Goal: Task Accomplishment & Management: Manage account settings

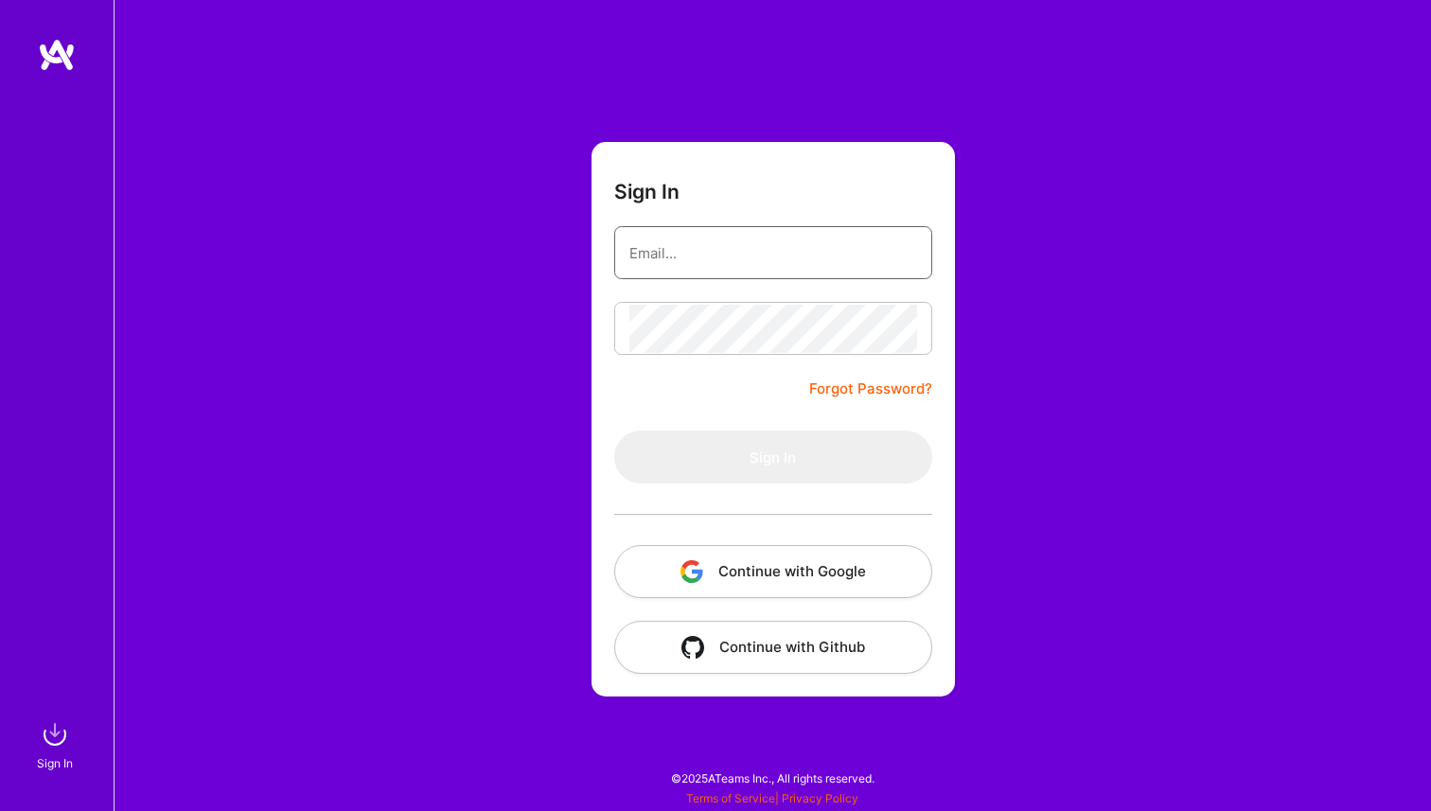
click at [692, 233] on input "email" at bounding box center [774, 253] width 288 height 48
type input "[PERSON_NAME][EMAIL_ADDRESS][PERSON_NAME][DOMAIN_NAME]"
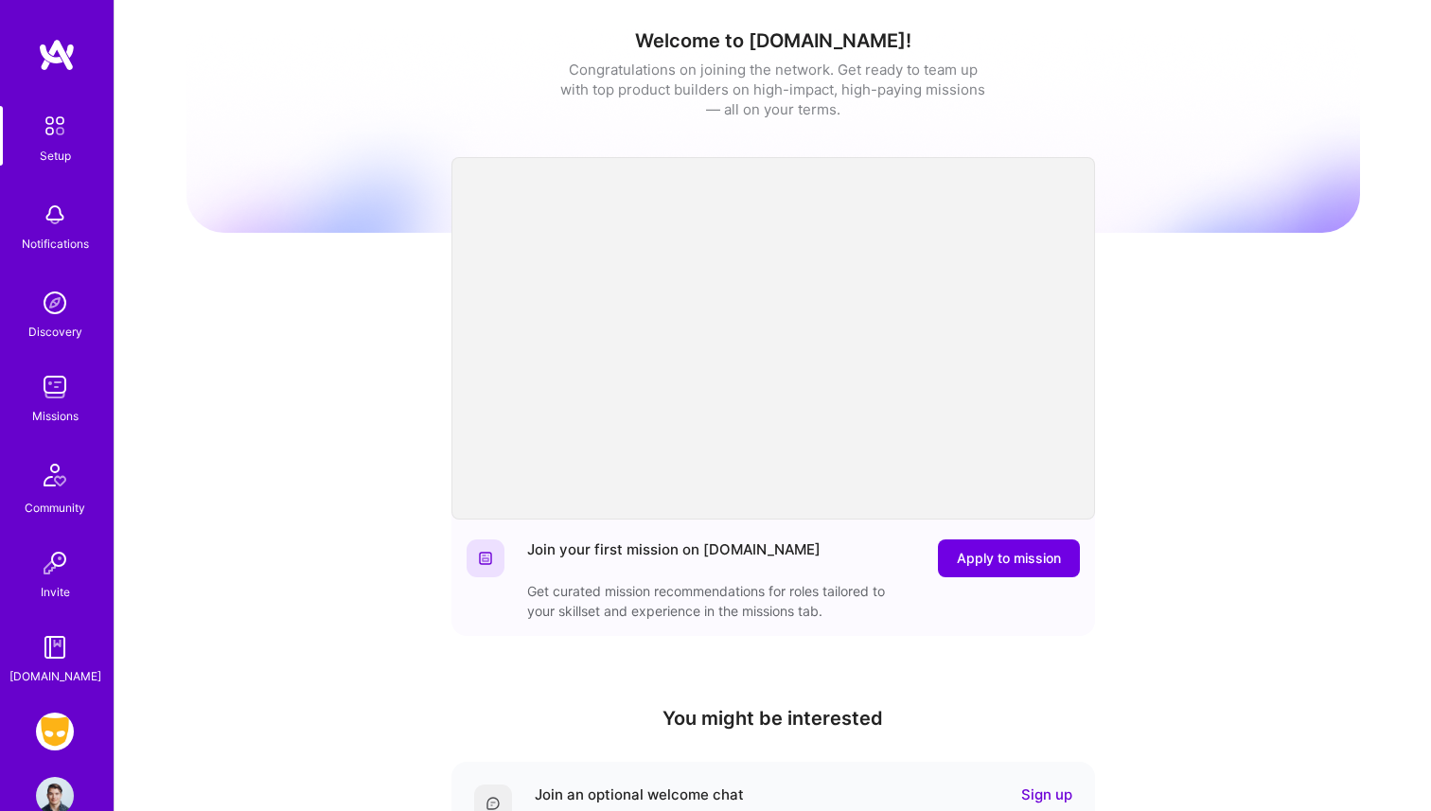
click at [44, 401] on img at bounding box center [55, 387] width 38 height 38
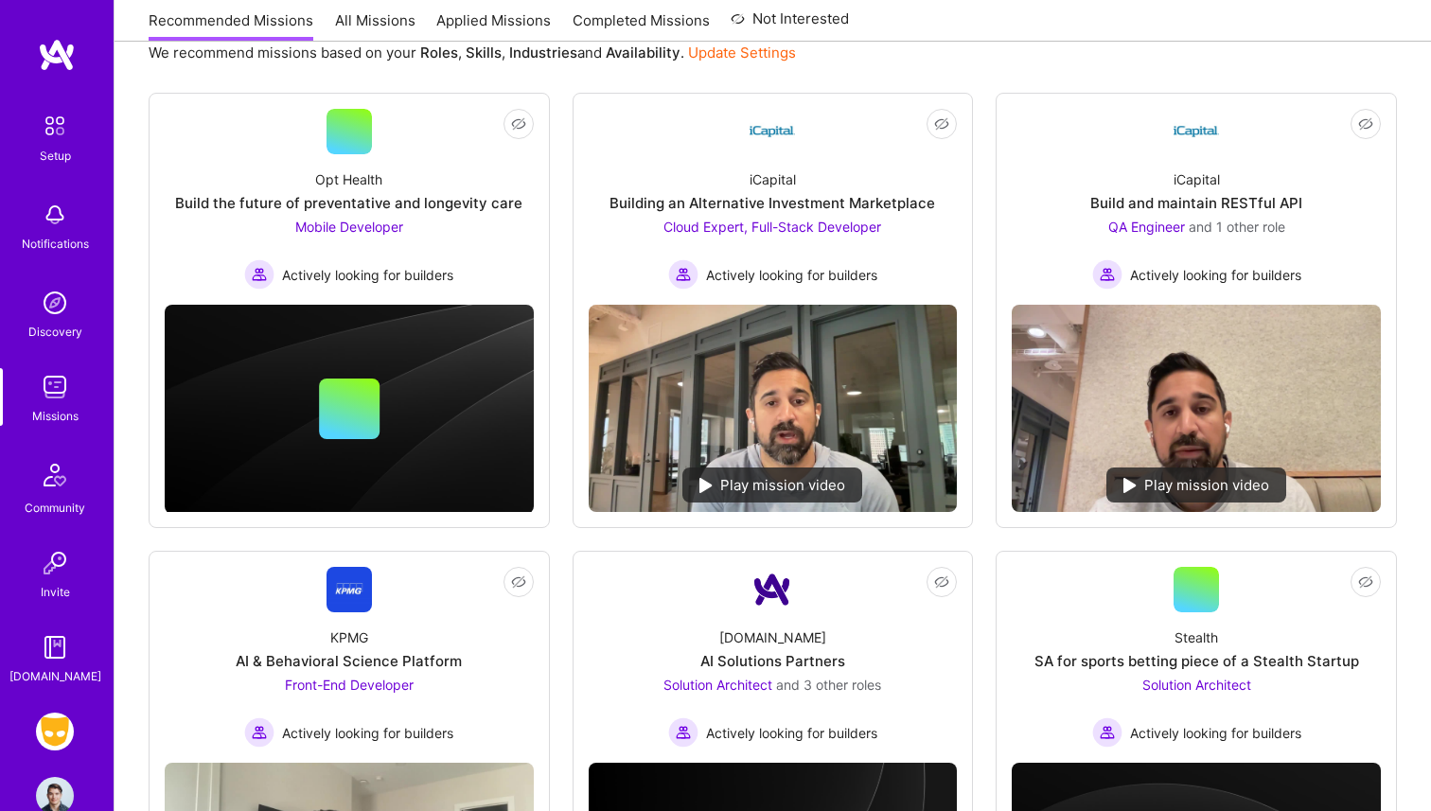
scroll to position [223, 0]
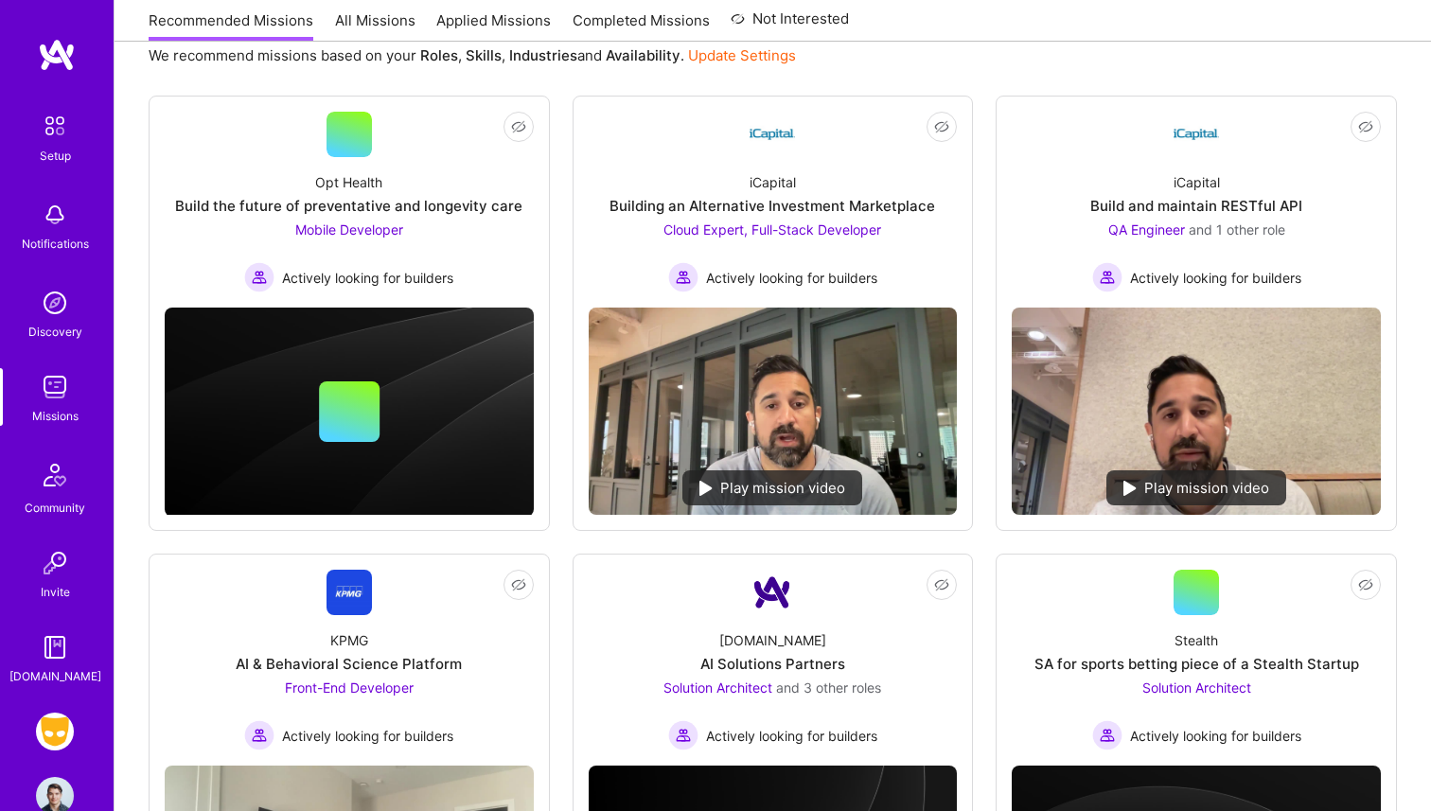
click at [62, 742] on img at bounding box center [55, 732] width 38 height 38
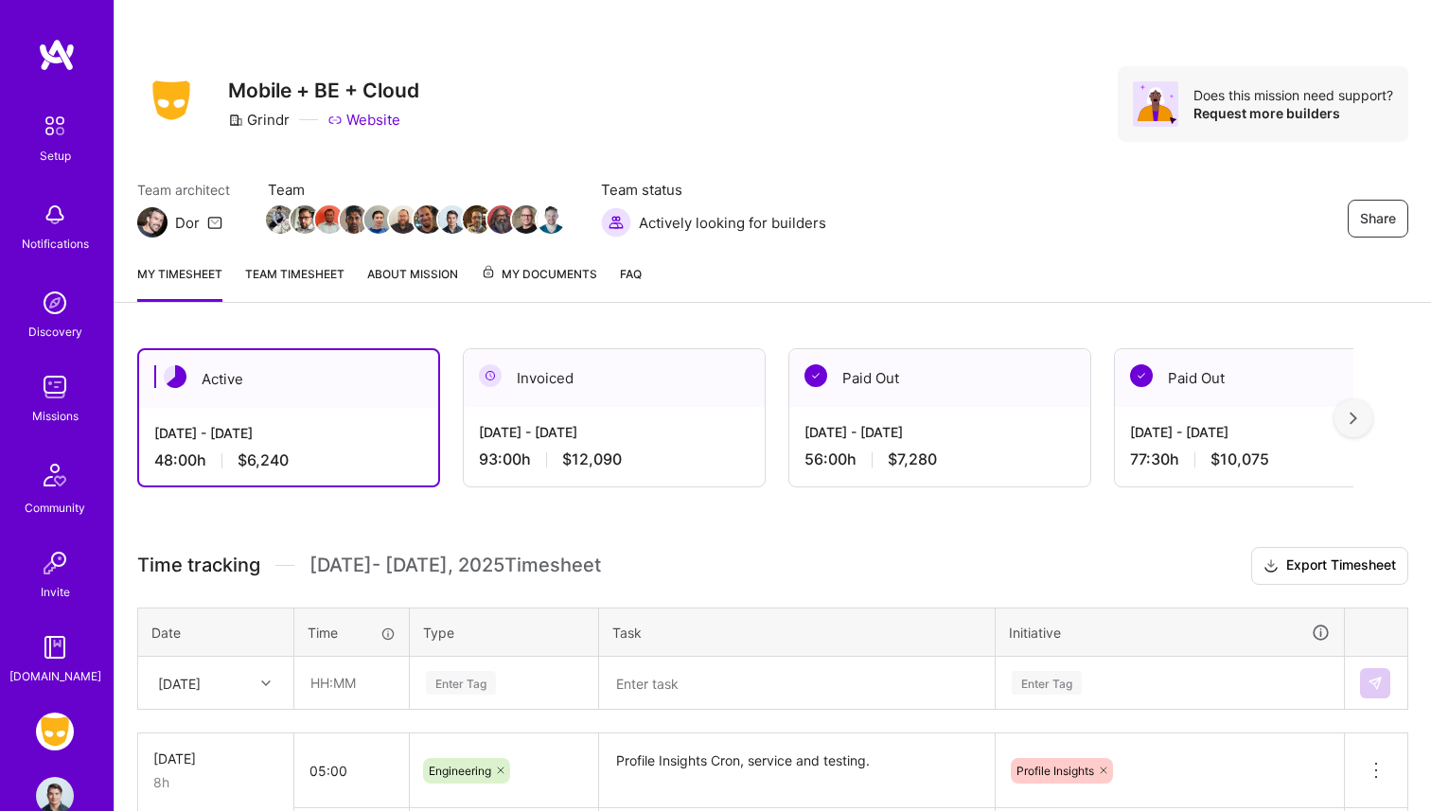
click at [294, 275] on link "Team timesheet" at bounding box center [294, 283] width 99 height 38
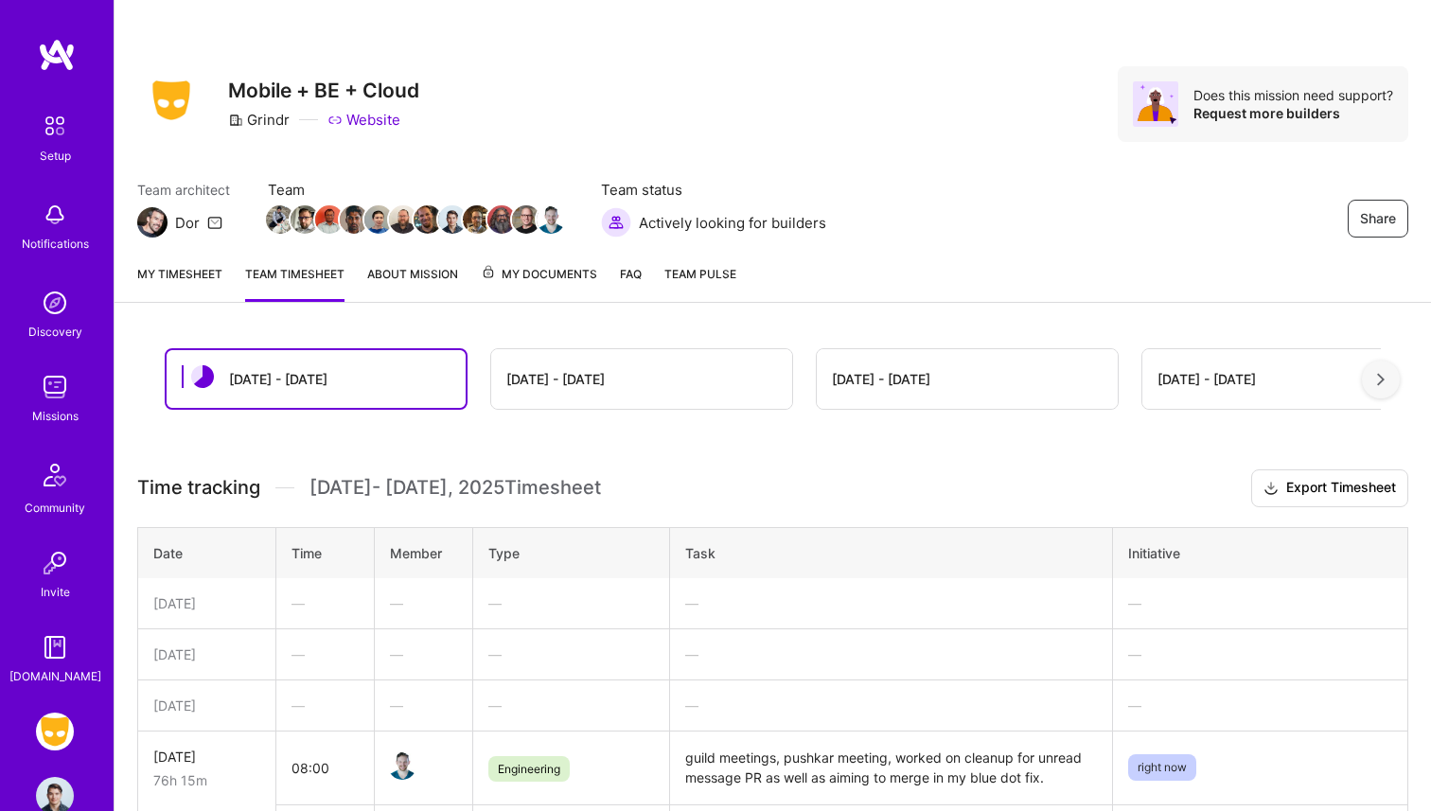
click at [435, 288] on link "About Mission" at bounding box center [412, 283] width 91 height 38
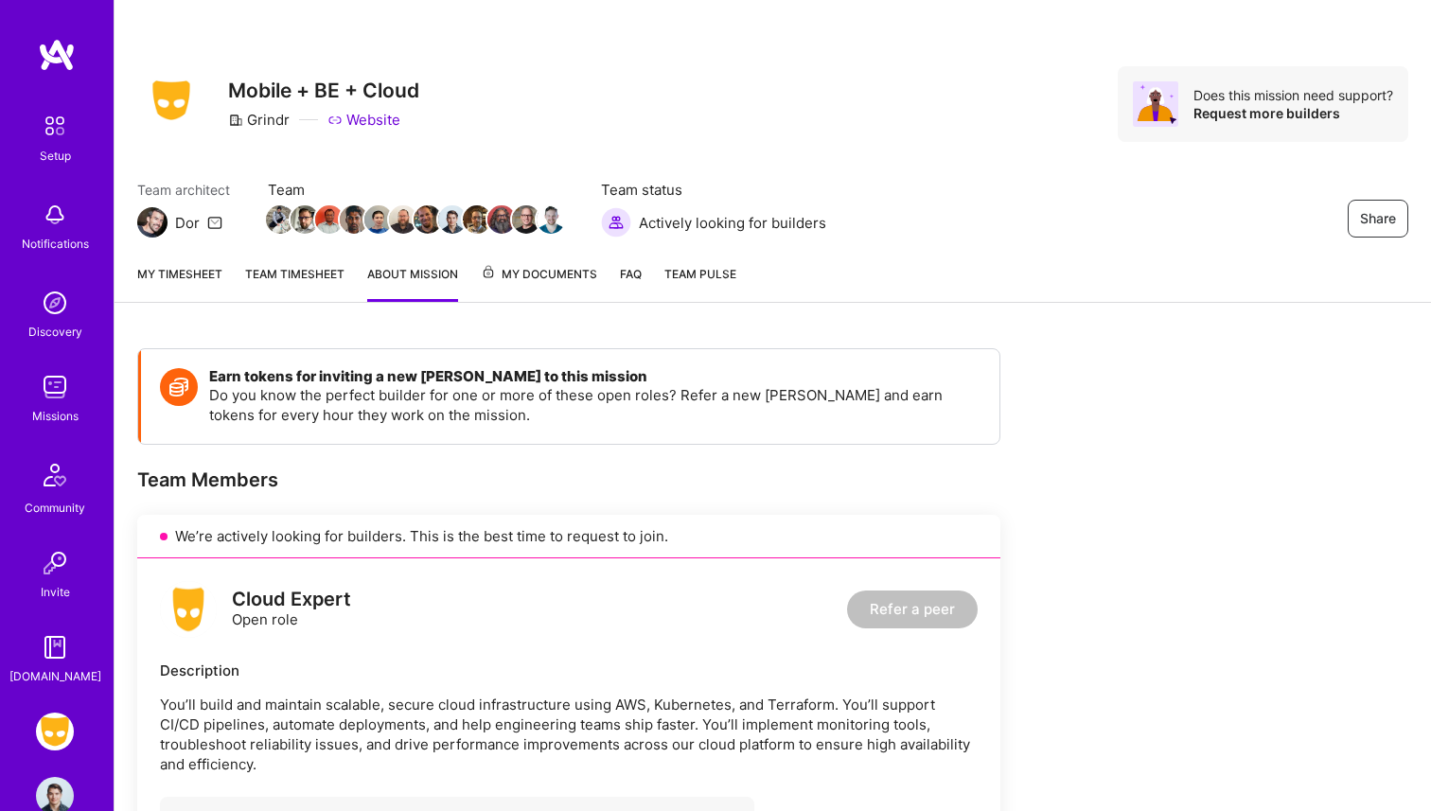
scroll to position [22, 0]
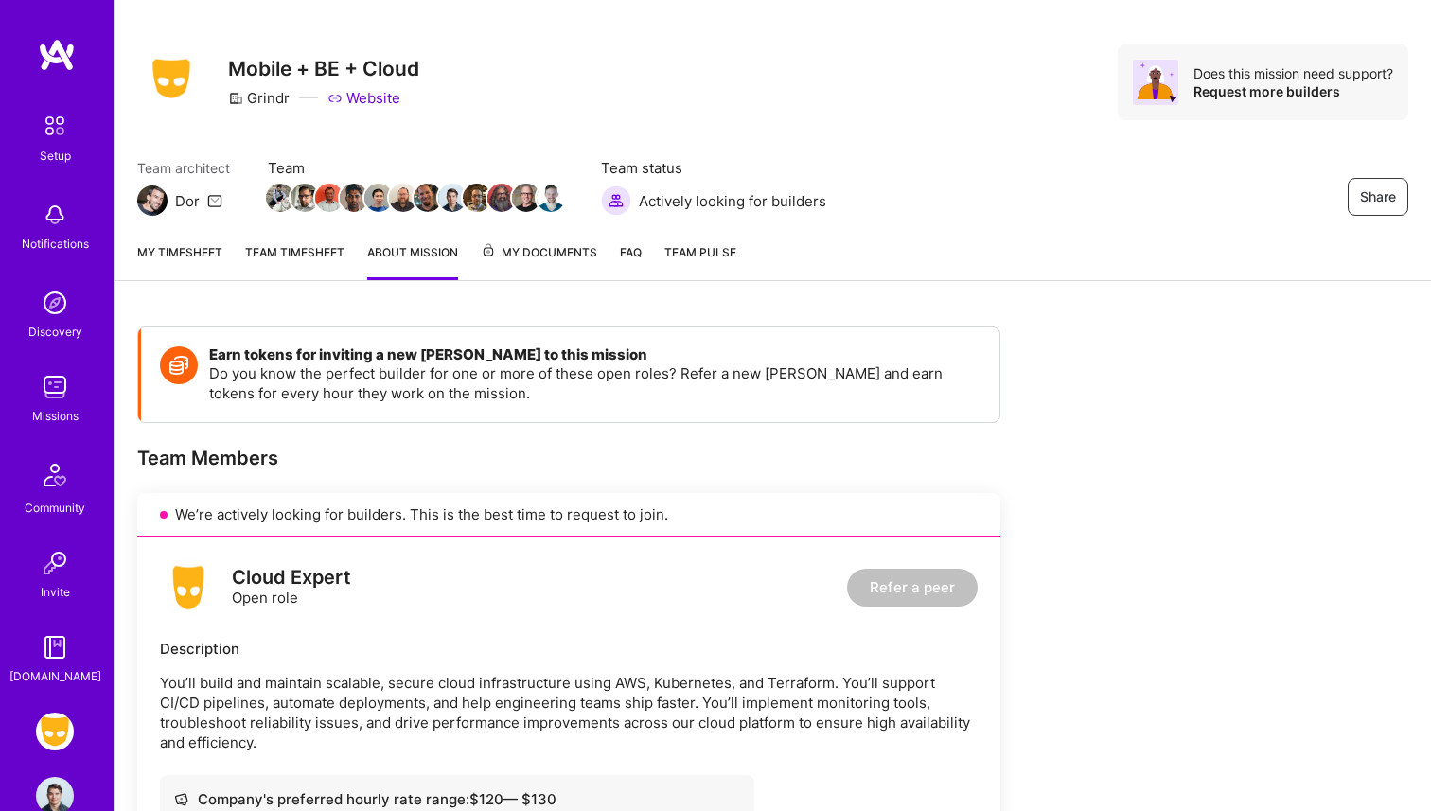
click at [178, 249] on link "My timesheet" at bounding box center [179, 261] width 85 height 38
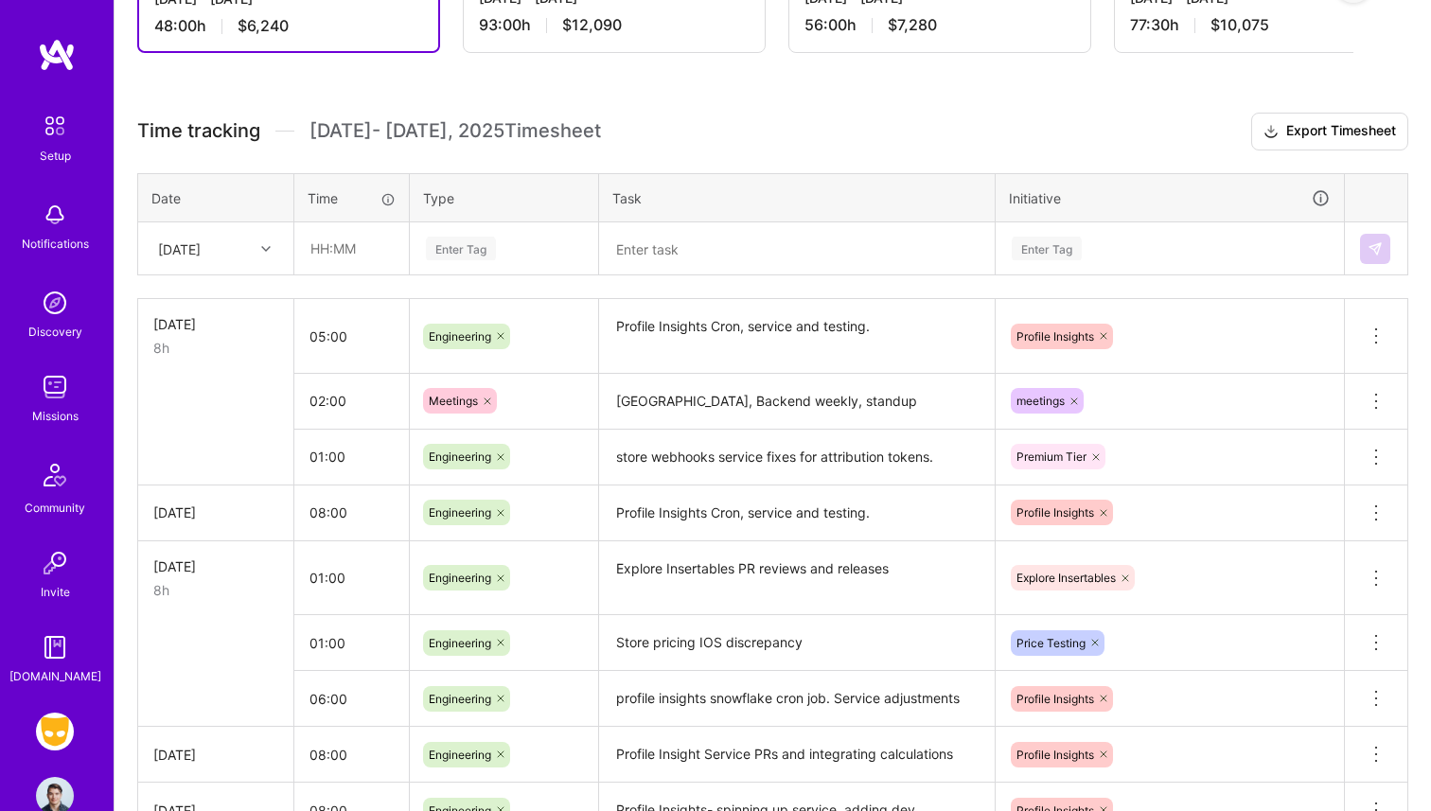
scroll to position [436, 0]
click at [705, 364] on textarea "Profile Insights Cron, service and testing." at bounding box center [797, 334] width 392 height 71
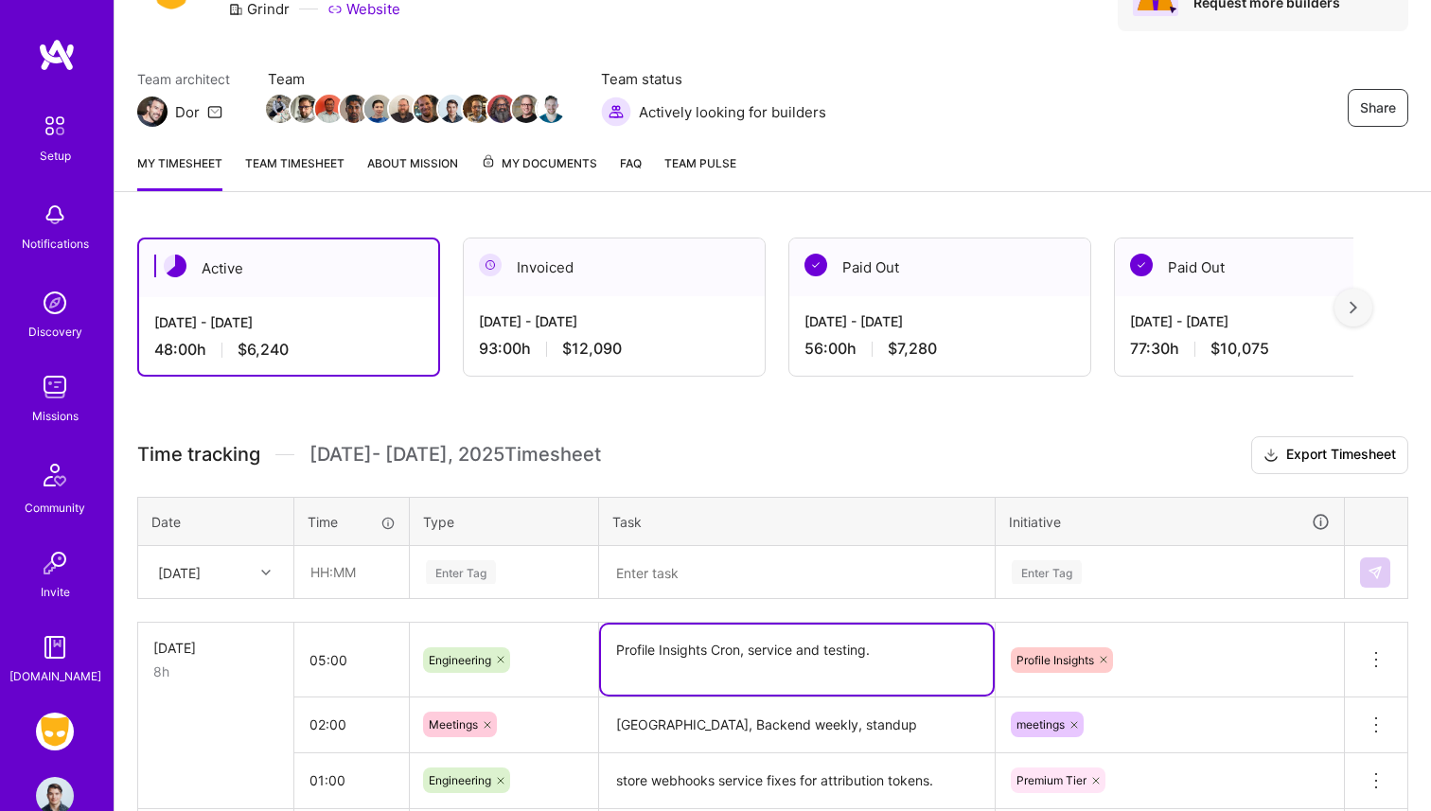
scroll to position [110, 0]
click at [507, 392] on div "Active [DATE] - [DATE] 48:00 h $6,240 Invoiced [DATE] - [DATE] 93:00 h $12,090 …" at bounding box center [773, 827] width 1317 height 1222
click at [560, 353] on div "93:00 h $12,090" at bounding box center [614, 350] width 271 height 20
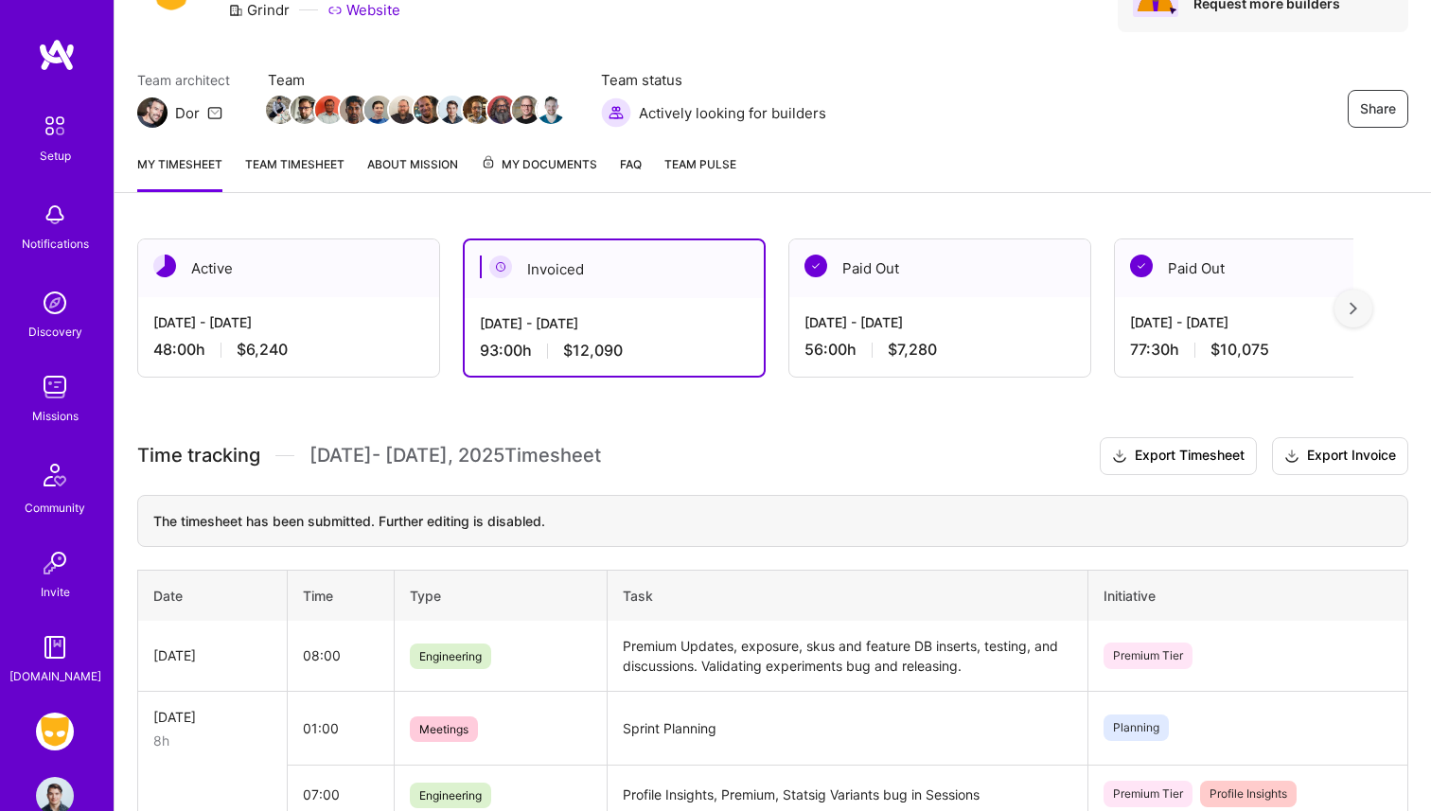
click at [335, 306] on div "[DATE] - [DATE] 48:00 h $6,240" at bounding box center [288, 336] width 301 height 78
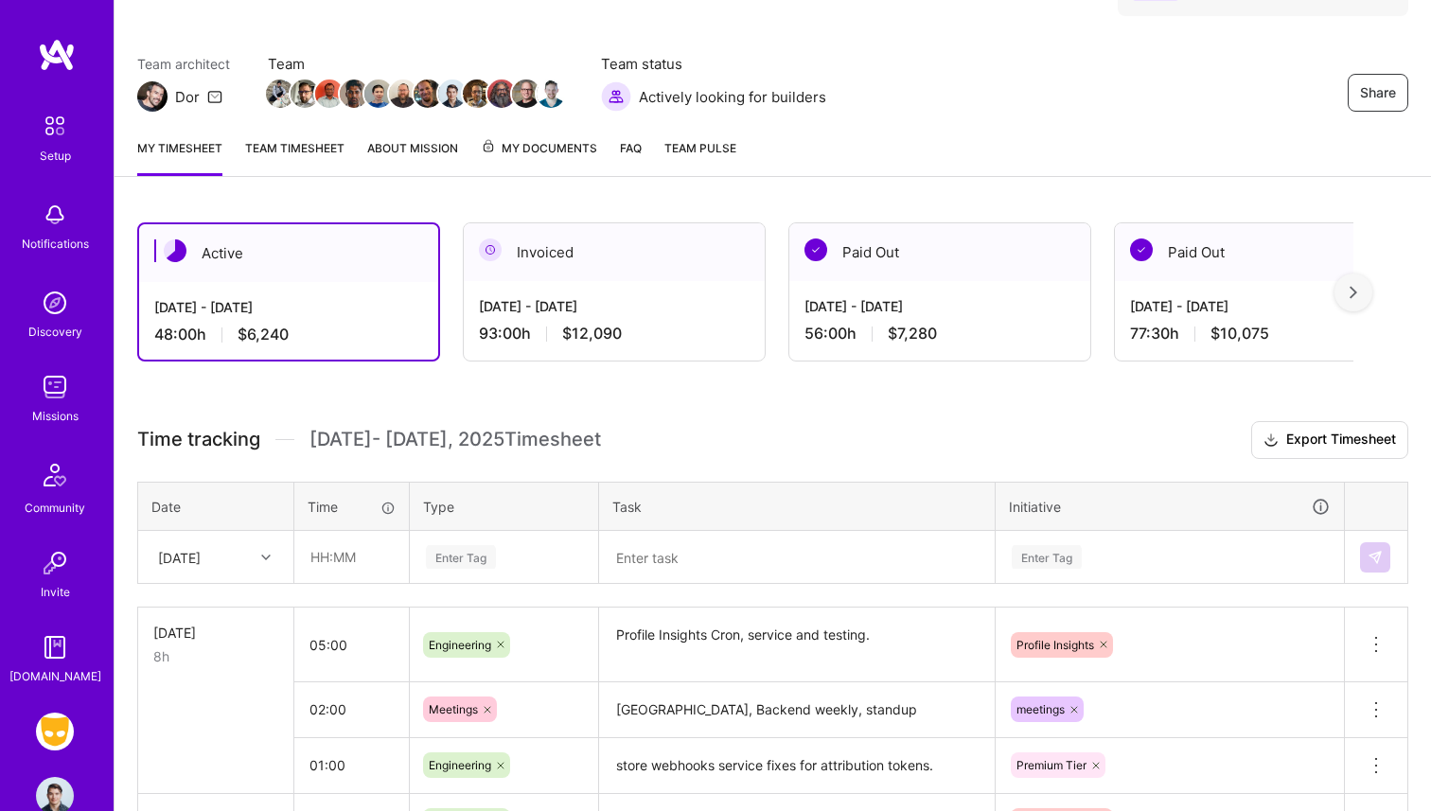
scroll to position [130, 0]
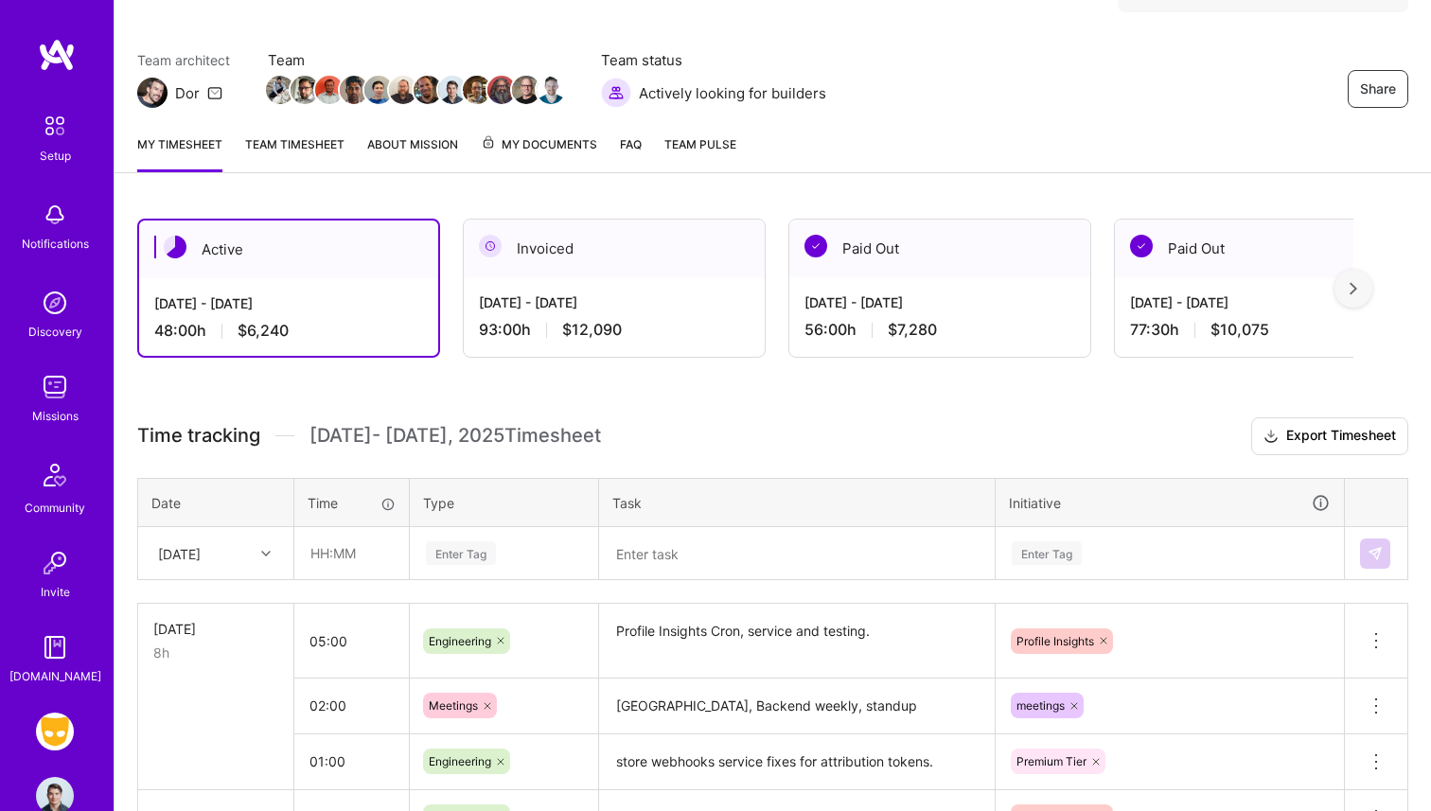
click at [500, 435] on span "[DATE] - [DATE] Timesheet" at bounding box center [456, 436] width 292 height 24
click at [681, 428] on h3 "Time tracking [DATE] - [DATE] Timesheet Export Timesheet" at bounding box center [772, 436] width 1271 height 38
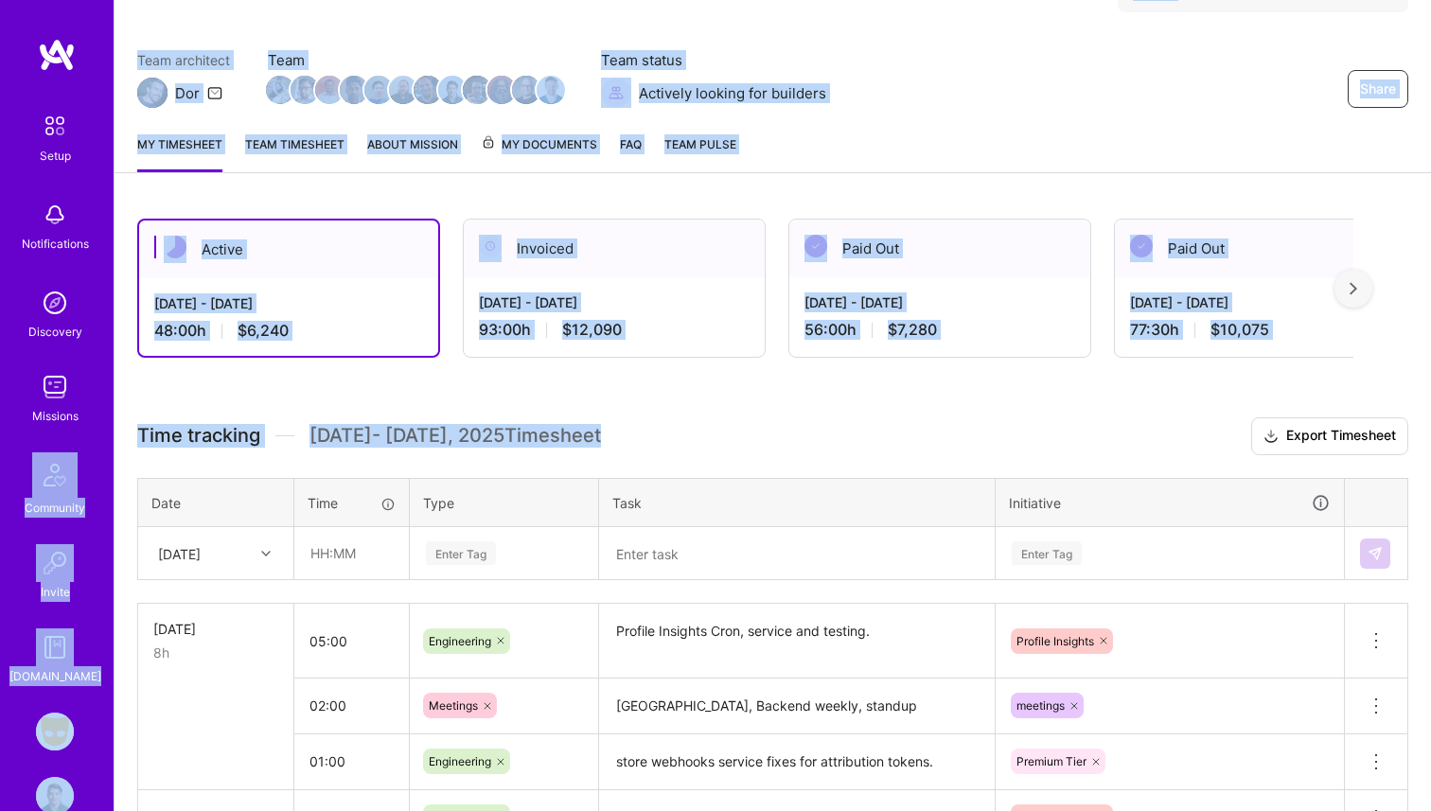
drag, startPoint x: 681, startPoint y: 441, endPoint x: 0, endPoint y: 446, distance: 680.7
click at [0, 446] on div "Setup Notifications Discovery Missions Community Invite [DOMAIN_NAME] Grindr: M…" at bounding box center [715, 639] width 1431 height 1538
click at [227, 402] on div "Active [DATE] - [DATE] 48:00 h $6,240 Invoiced [DATE] - [DATE] 93:00 h $12,090 …" at bounding box center [773, 807] width 1317 height 1222
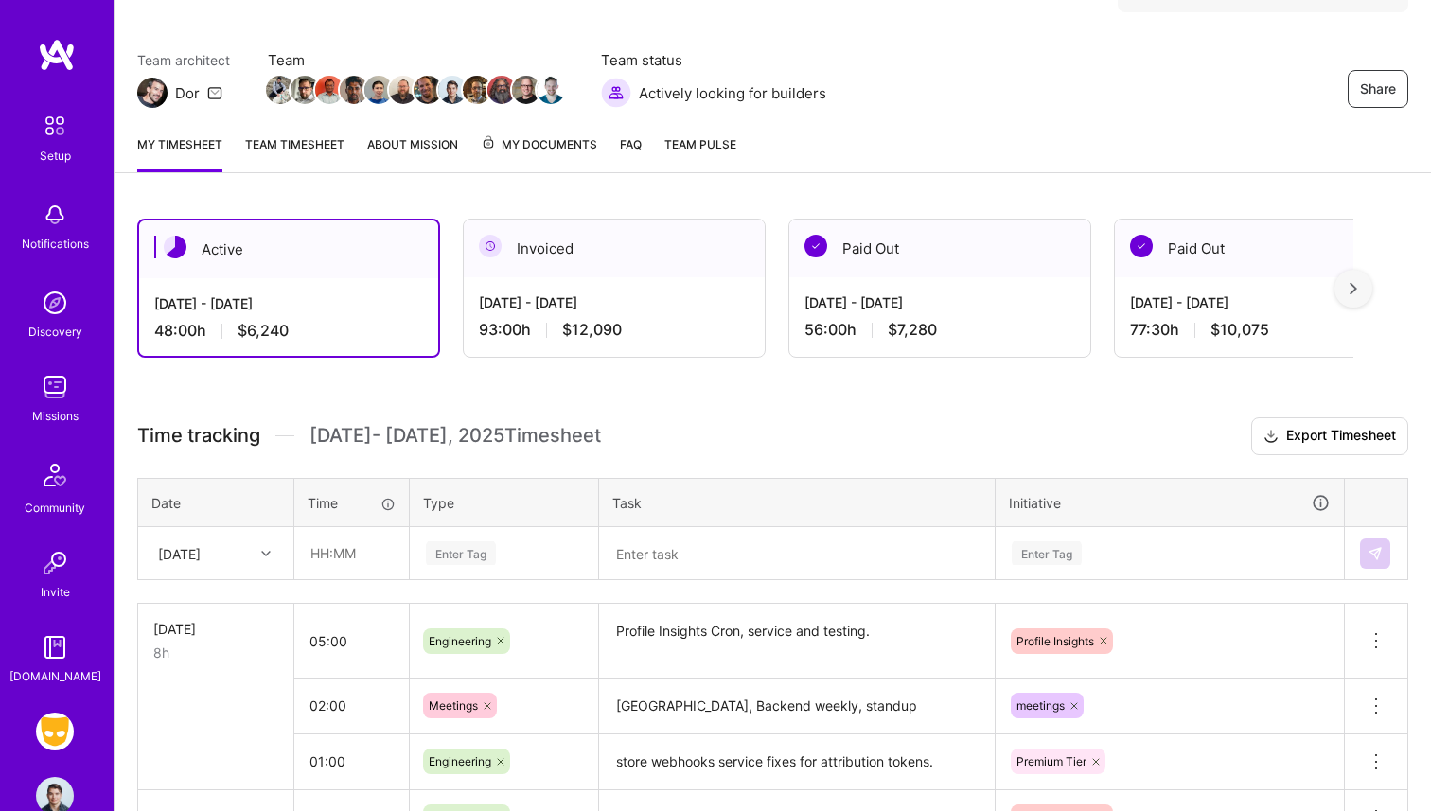
click at [67, 402] on img at bounding box center [55, 387] width 38 height 38
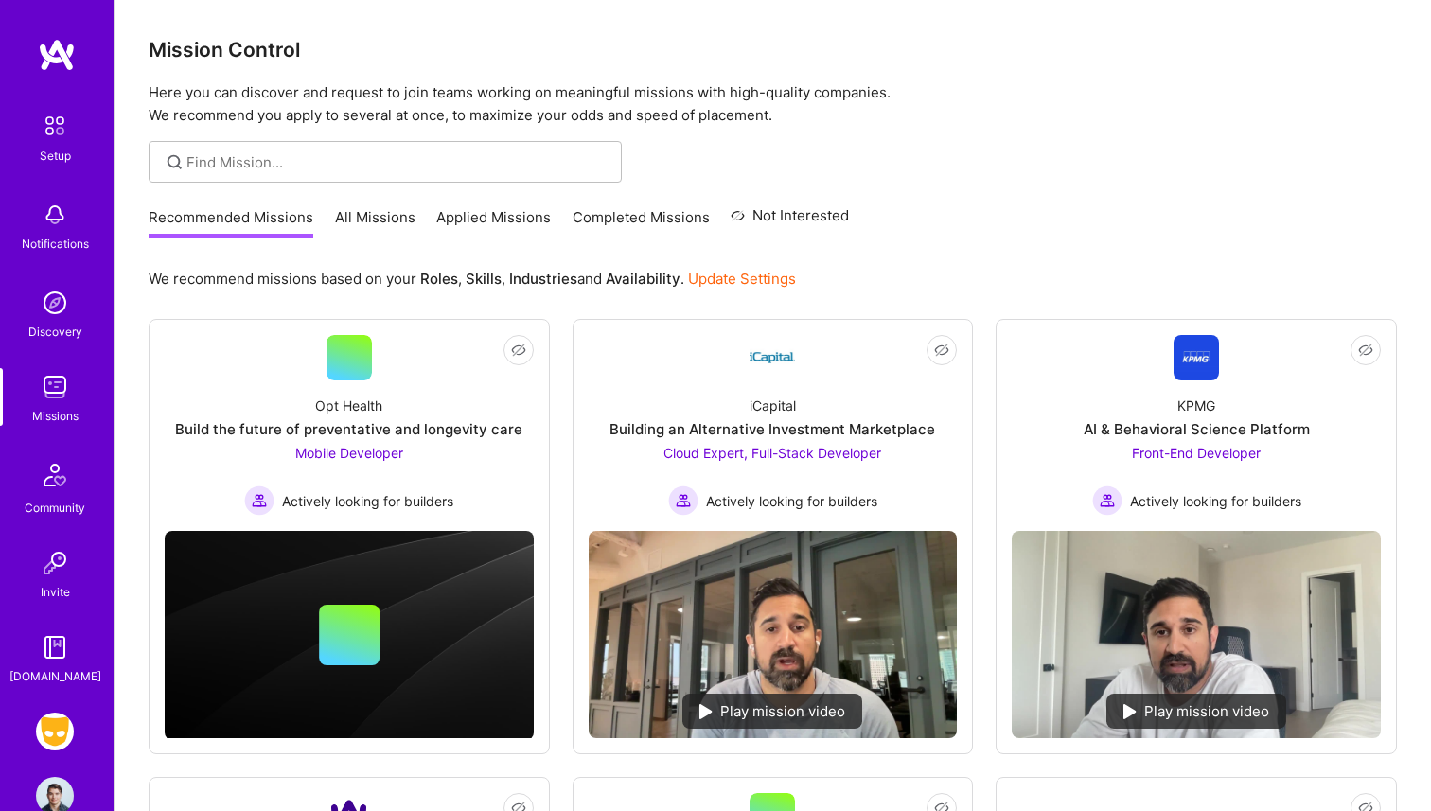
click at [361, 214] on link "All Missions" at bounding box center [375, 222] width 80 height 31
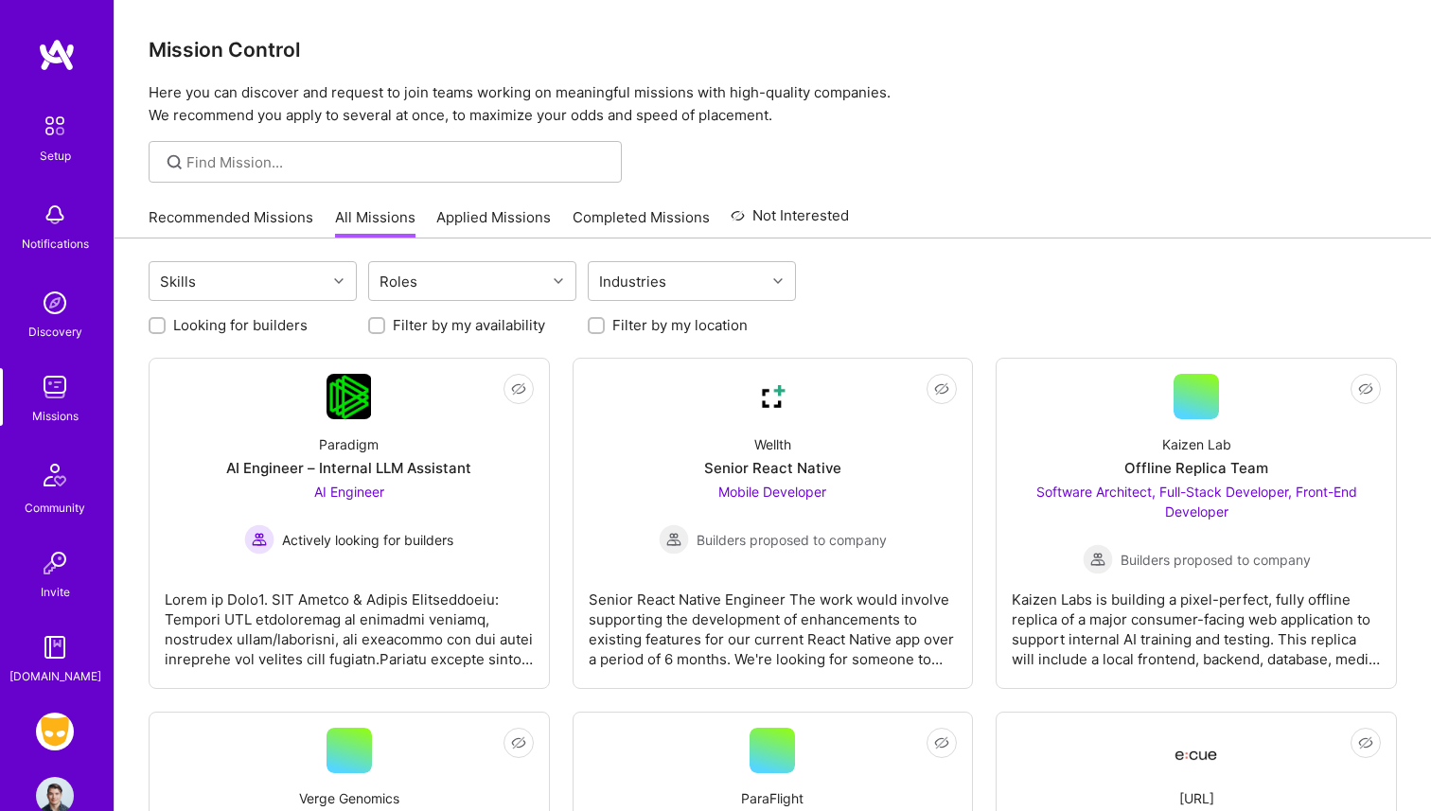
click at [281, 327] on label "Looking for builders" at bounding box center [240, 325] width 134 height 20
click at [166, 327] on input "Looking for builders" at bounding box center [158, 326] width 13 height 13
checkbox input "true"
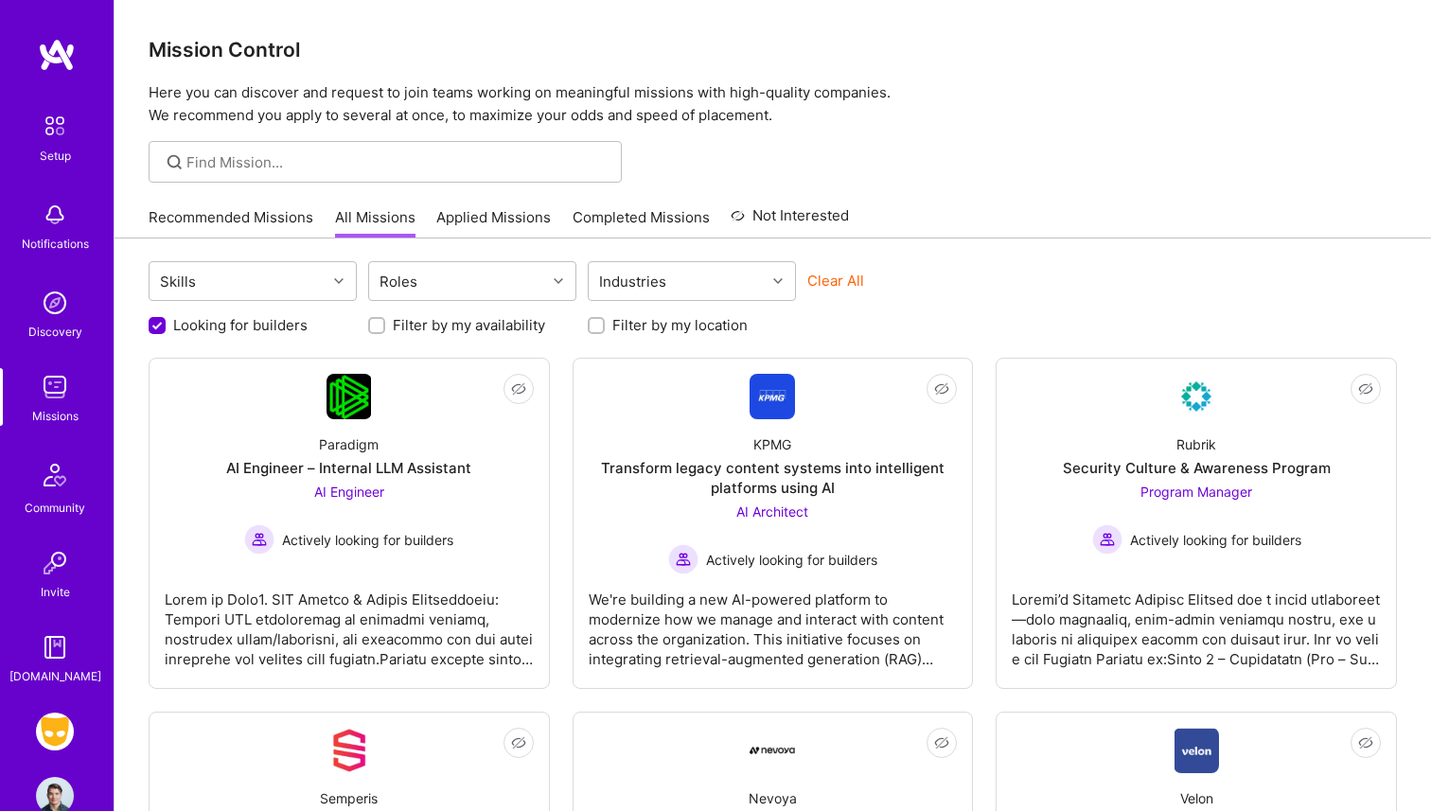
click at [692, 325] on label "Filter by my location" at bounding box center [680, 325] width 135 height 20
click at [605, 325] on input "Filter by my location" at bounding box center [598, 326] width 13 height 13
checkbox input "true"
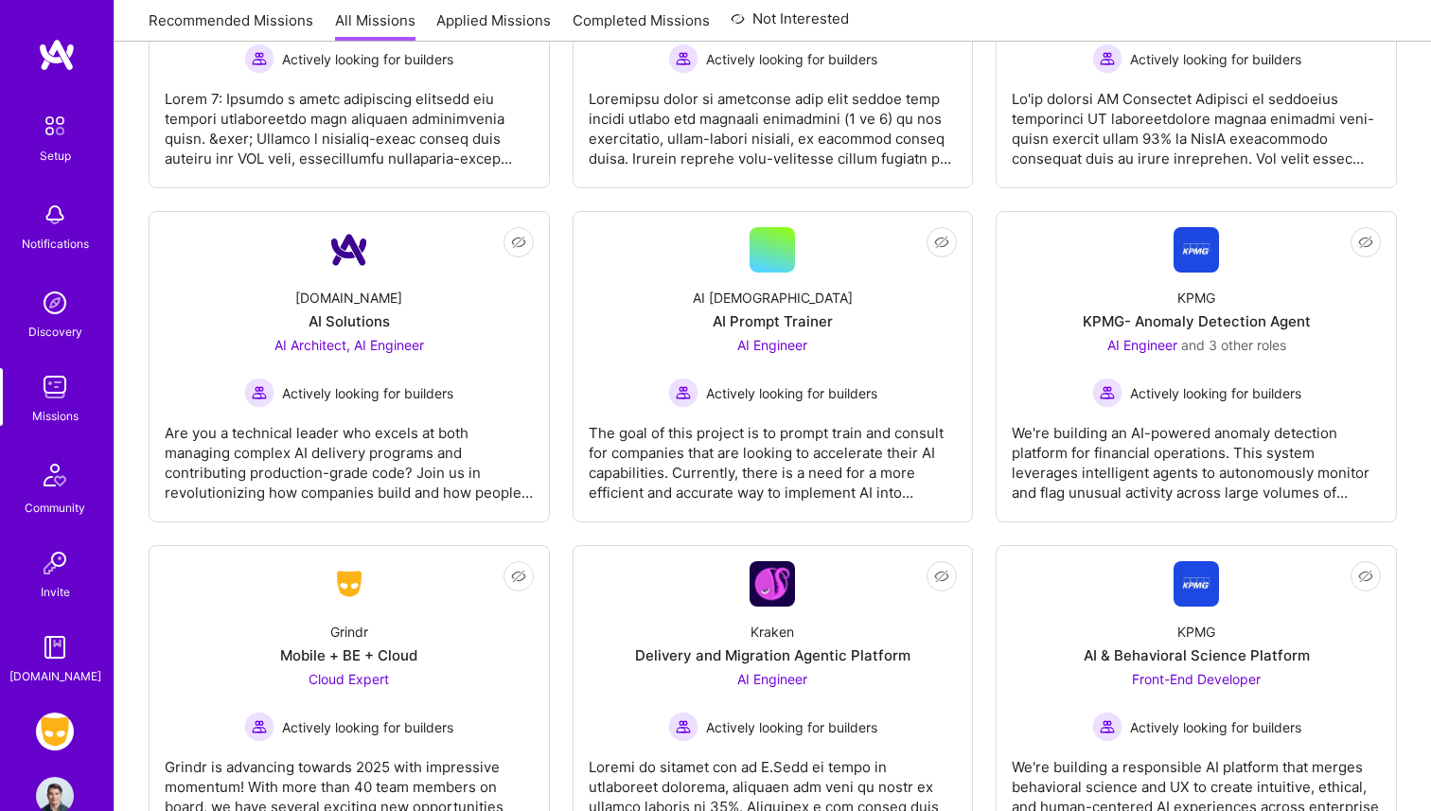
scroll to position [1222, 0]
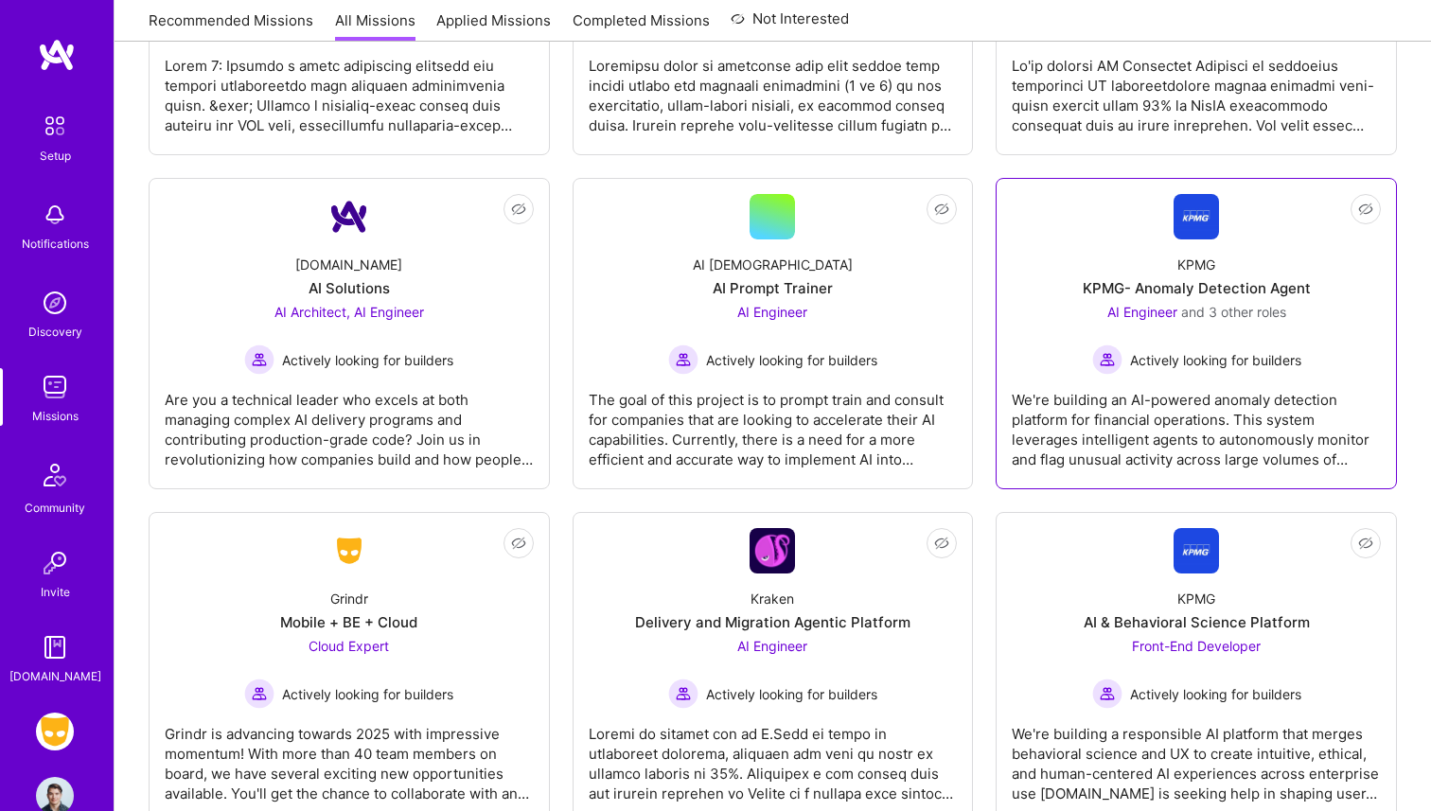
click at [1142, 417] on div "We're building an AI-powered anomaly detection platform for financial operation…" at bounding box center [1196, 422] width 369 height 95
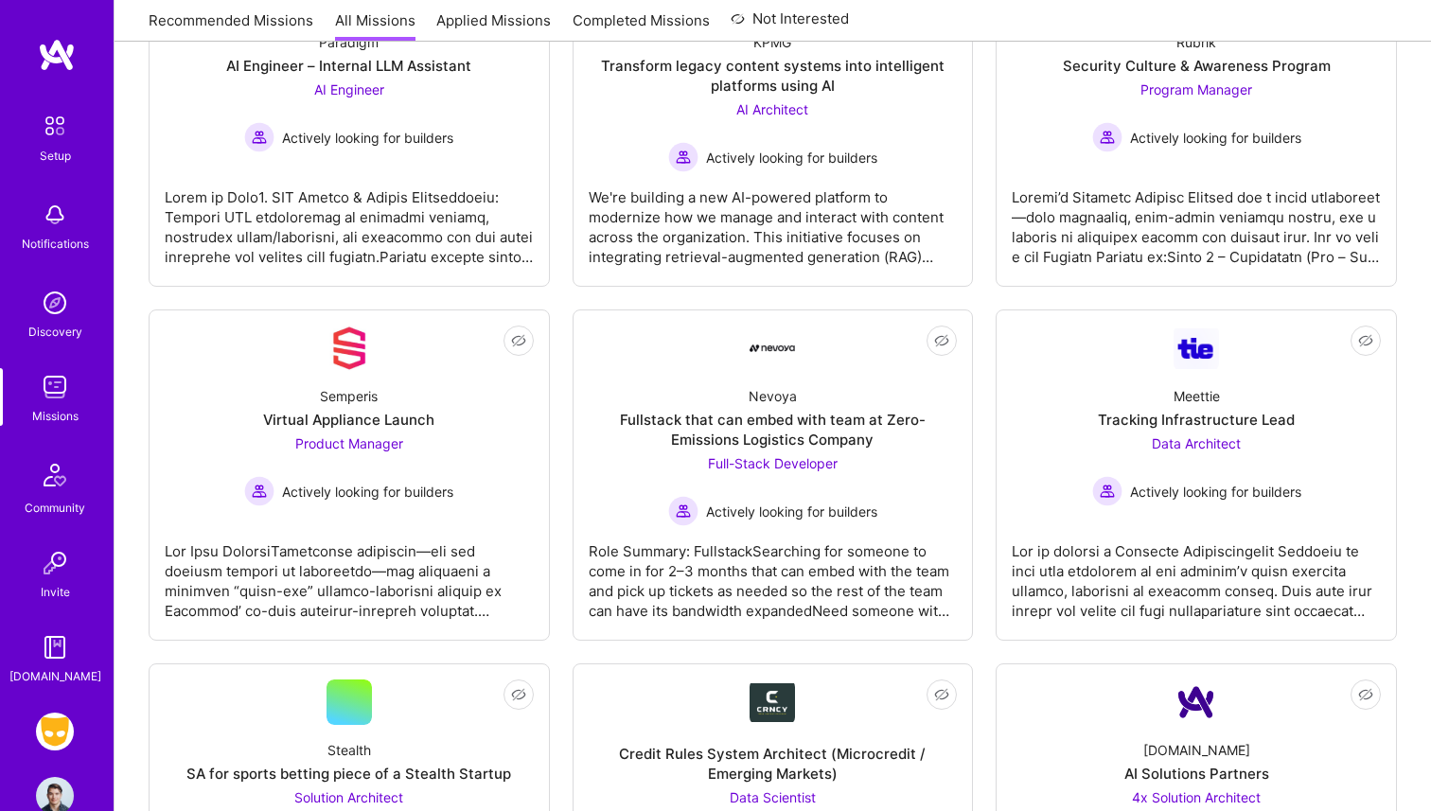
scroll to position [422, 0]
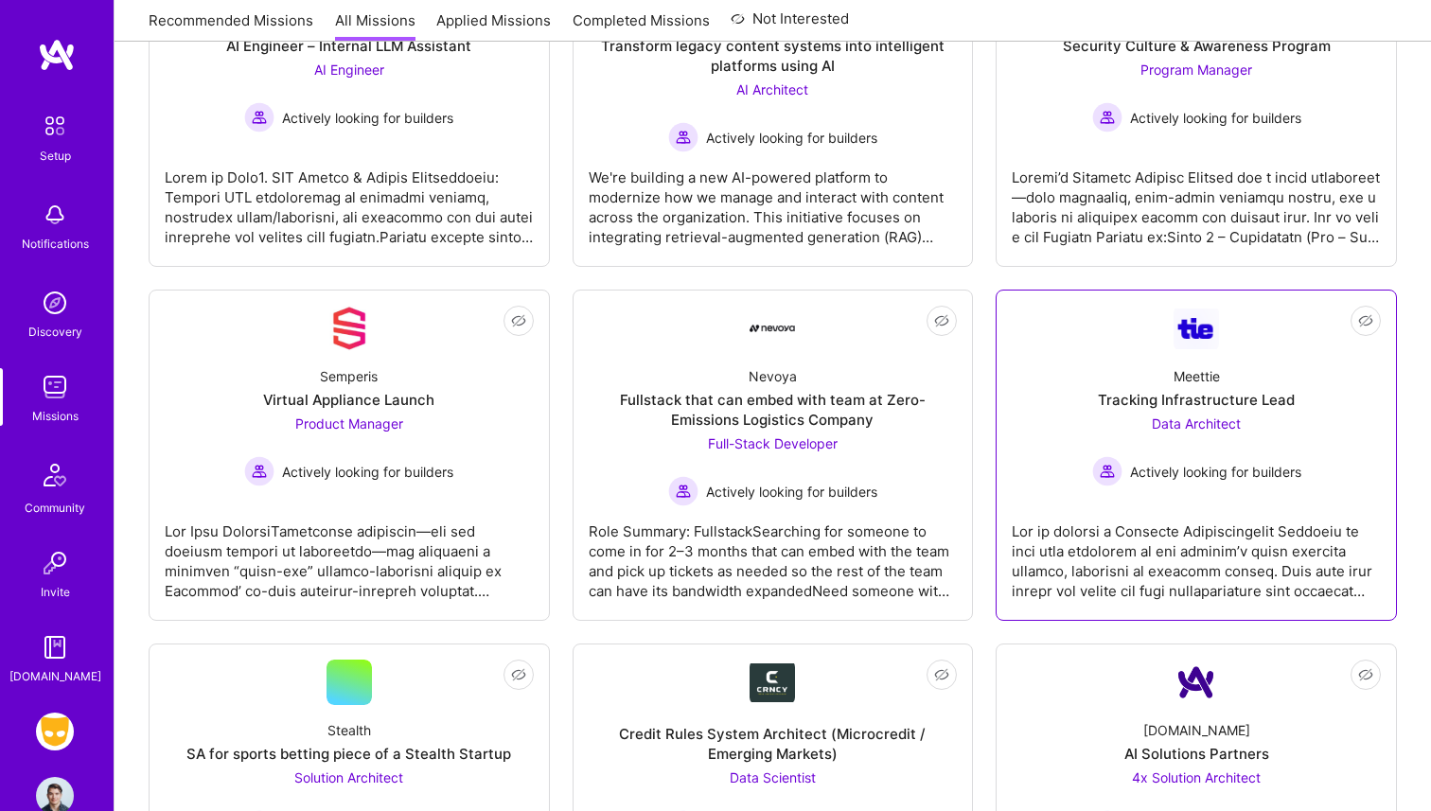
click at [1204, 479] on span "Actively looking for builders" at bounding box center [1215, 472] width 171 height 20
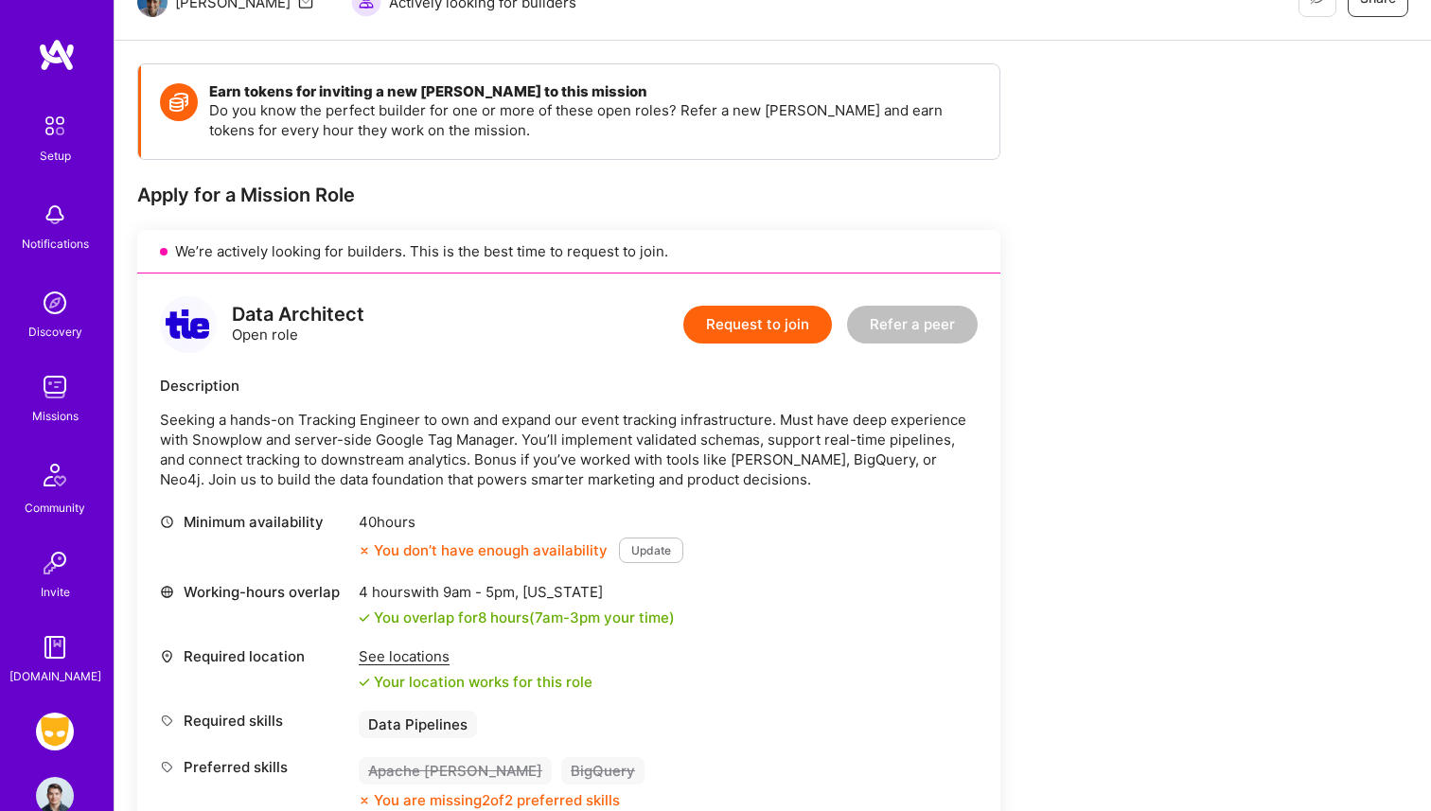
scroll to position [235, 0]
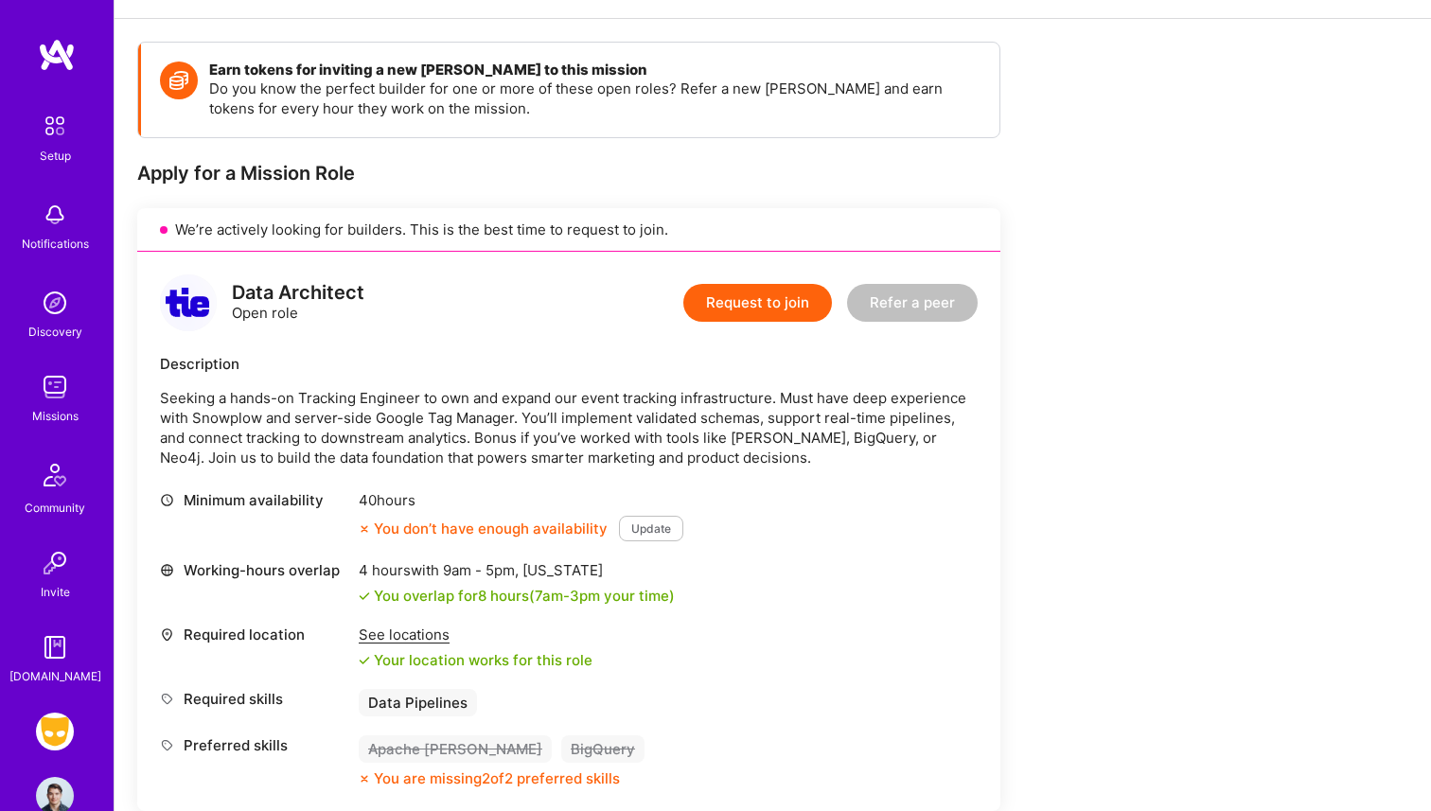
click at [393, 534] on div "You don’t have enough availability" at bounding box center [483, 529] width 249 height 20
click at [365, 502] on div "40 hours" at bounding box center [521, 500] width 325 height 20
drag, startPoint x: 358, startPoint y: 502, endPoint x: 595, endPoint y: 542, distance: 240.9
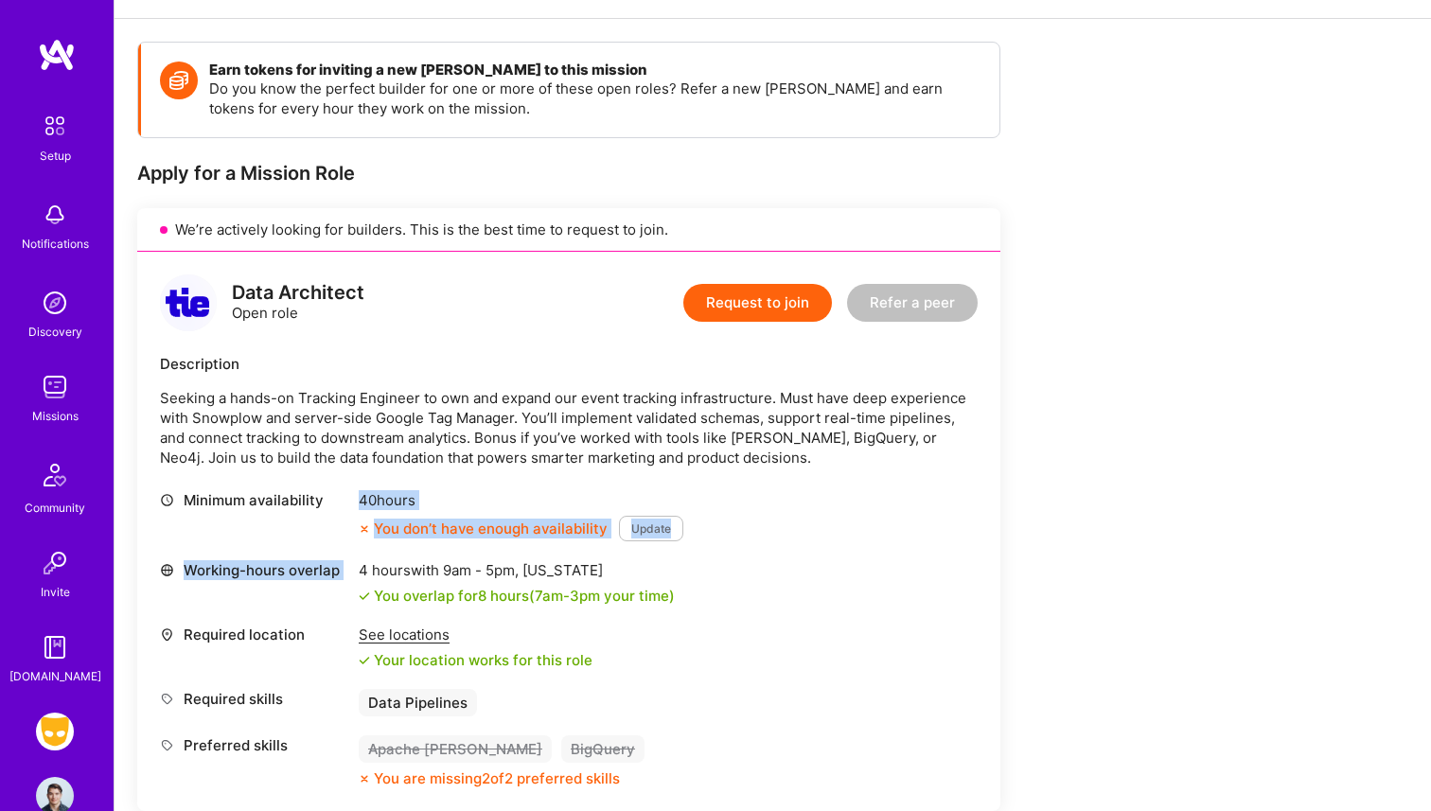
click at [595, 542] on div "Minimum availability 40 hours You don’t have enough availability Update Working…" at bounding box center [569, 639] width 818 height 298
click at [386, 590] on div "You overlap for 8 hours ( 7am - 3pm your time)" at bounding box center [524, 596] width 301 height 20
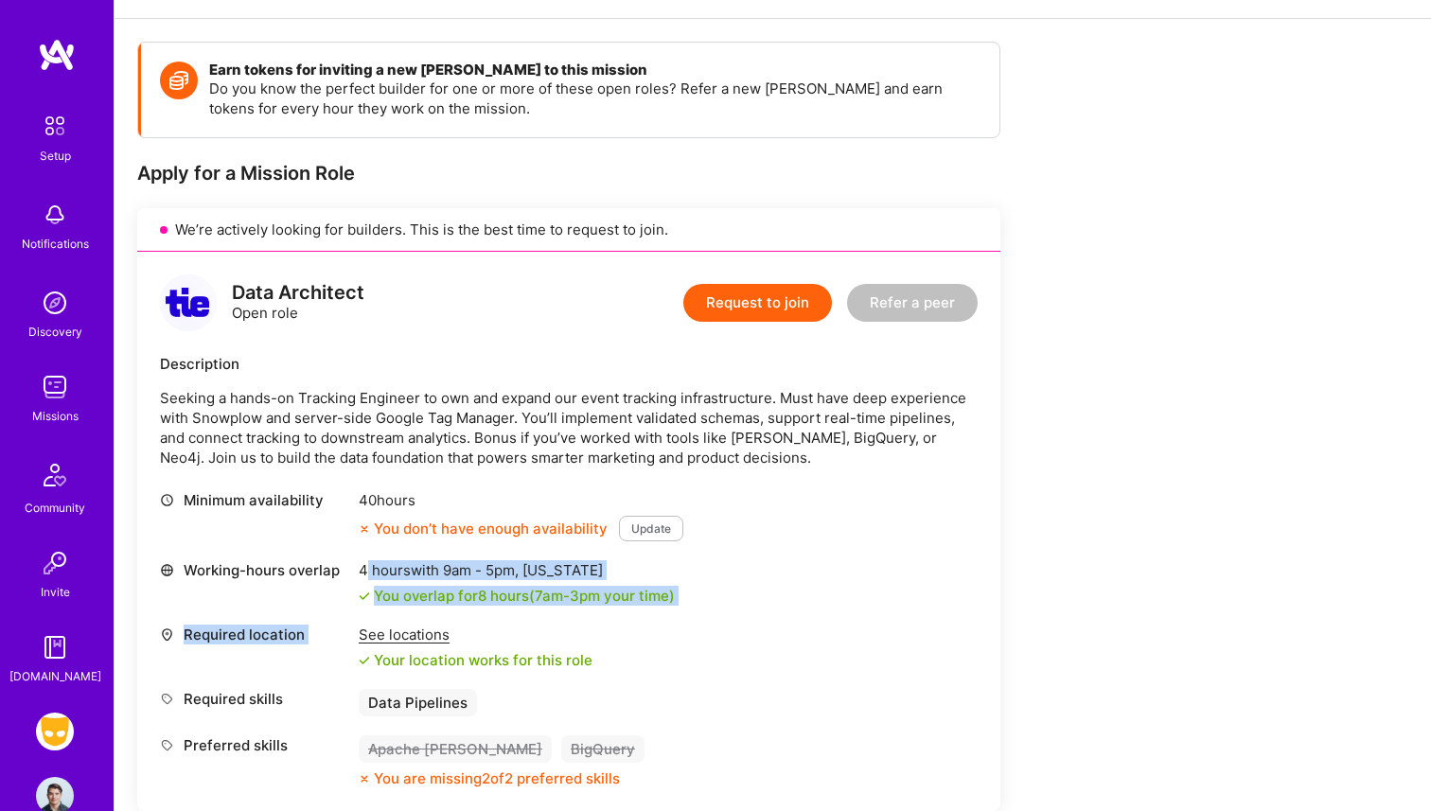
drag, startPoint x: 366, startPoint y: 574, endPoint x: 710, endPoint y: 613, distance: 345.8
click at [711, 614] on div "Minimum availability 40 hours You don’t have enough availability Update Working…" at bounding box center [569, 639] width 818 height 298
click at [710, 613] on div "Minimum availability 40 hours You don’t have enough availability Update Working…" at bounding box center [569, 639] width 818 height 298
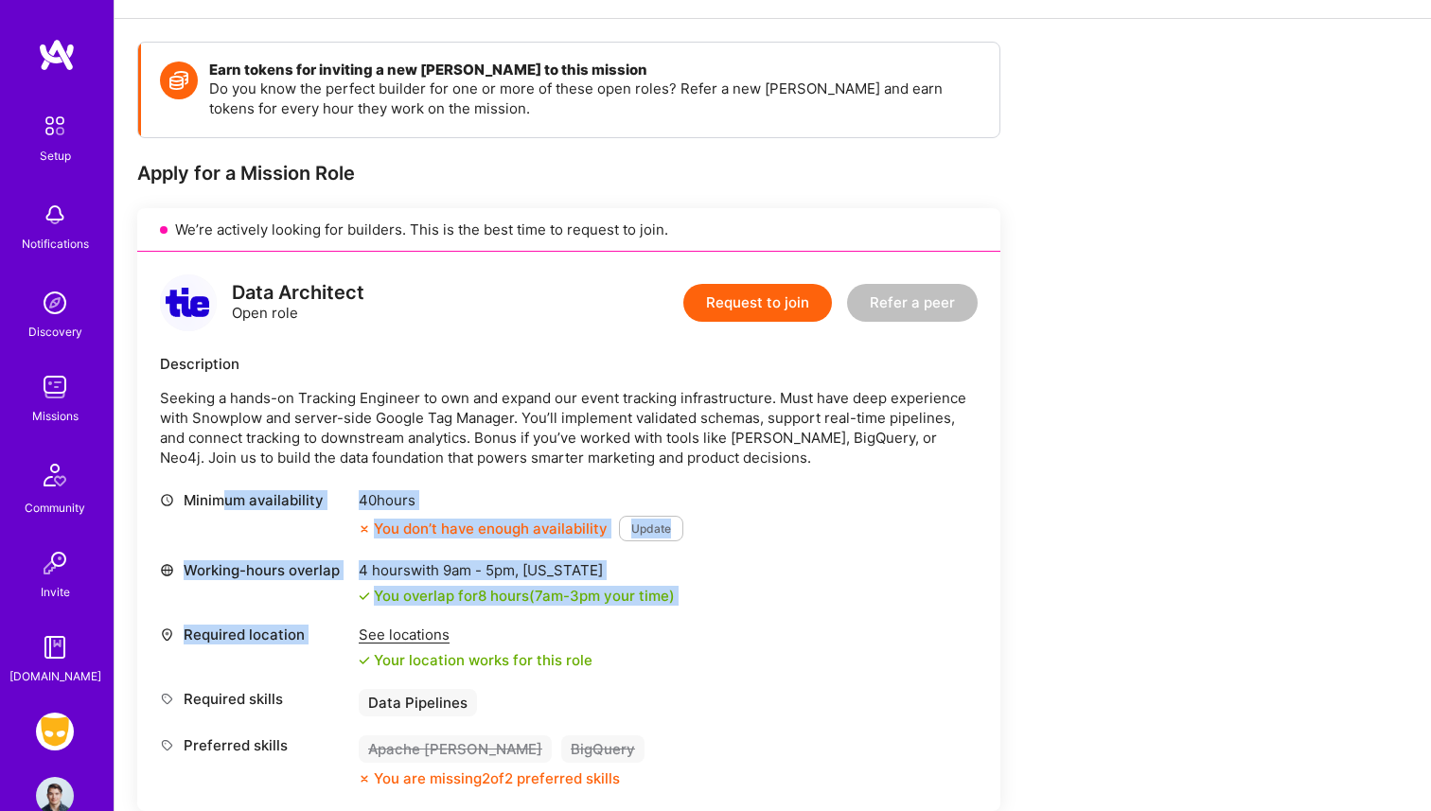
drag, startPoint x: 720, startPoint y: 609, endPoint x: 219, endPoint y: 493, distance: 514.9
click at [219, 493] on div "Minimum availability 40 hours You don’t have enough availability Update Working…" at bounding box center [569, 639] width 818 height 298
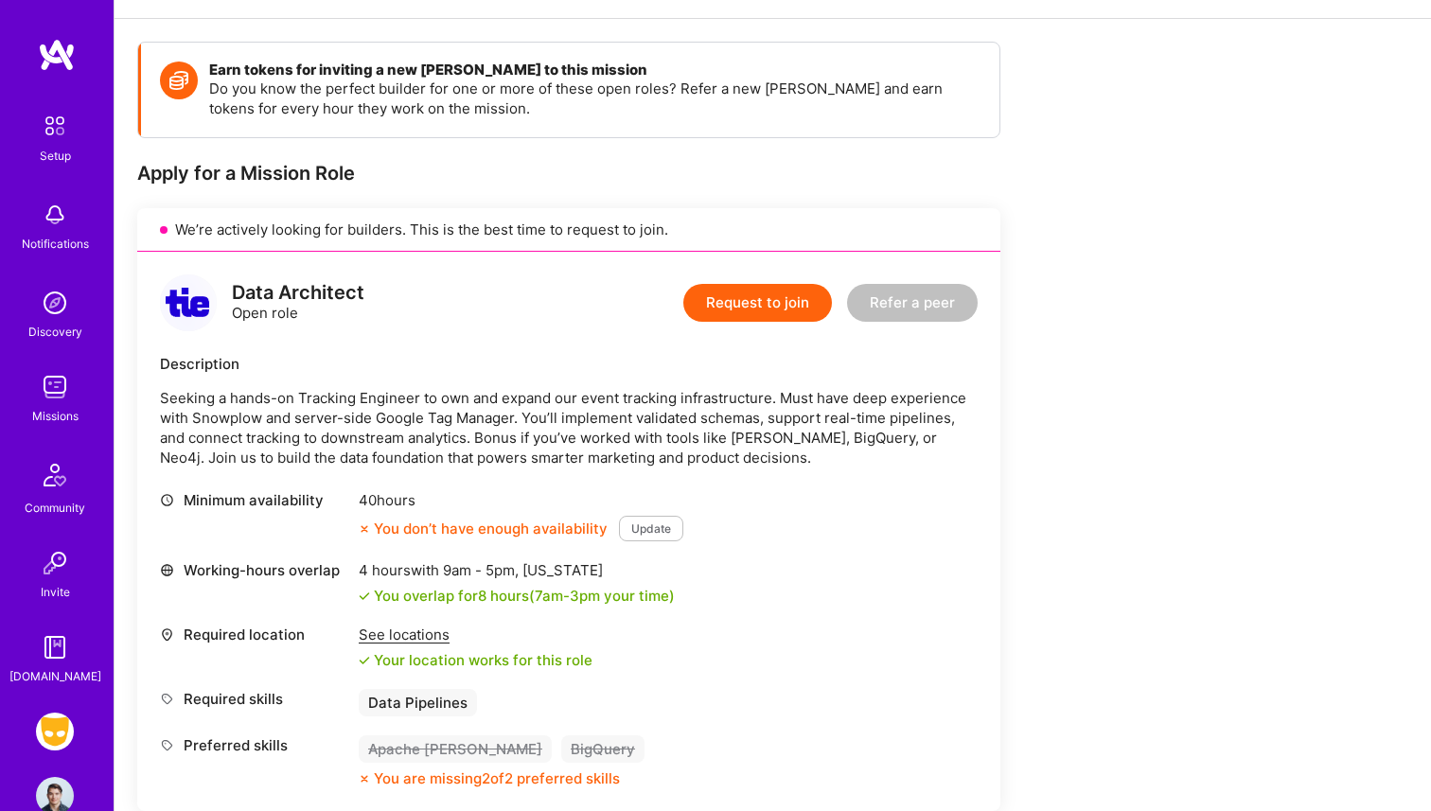
click at [270, 436] on p "Seeking a hands-on Tracking Engineer to own and expand our event tracking infra…" at bounding box center [569, 428] width 818 height 80
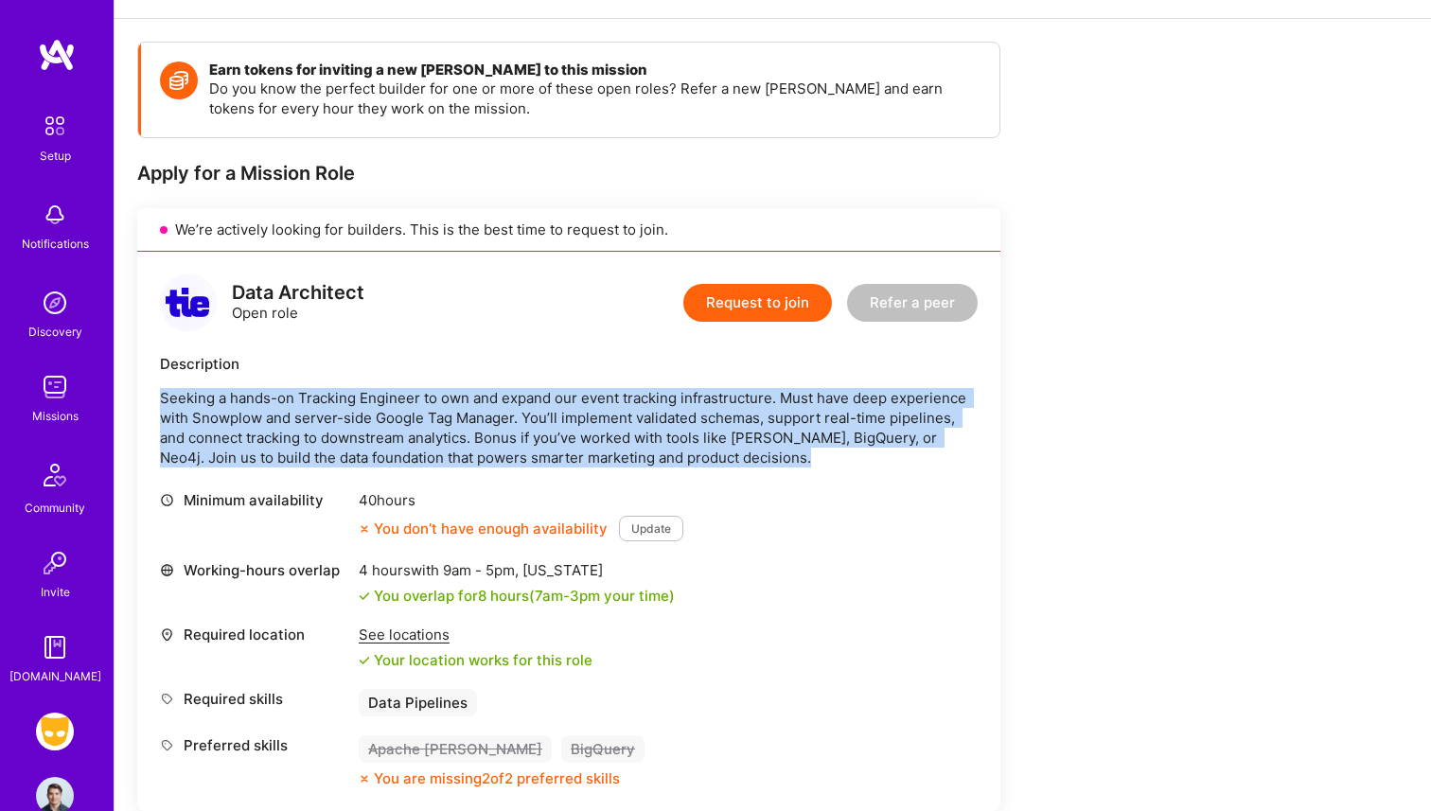
click at [270, 436] on p "Seeking a hands-on Tracking Engineer to own and expand our event tracking infra…" at bounding box center [569, 428] width 818 height 80
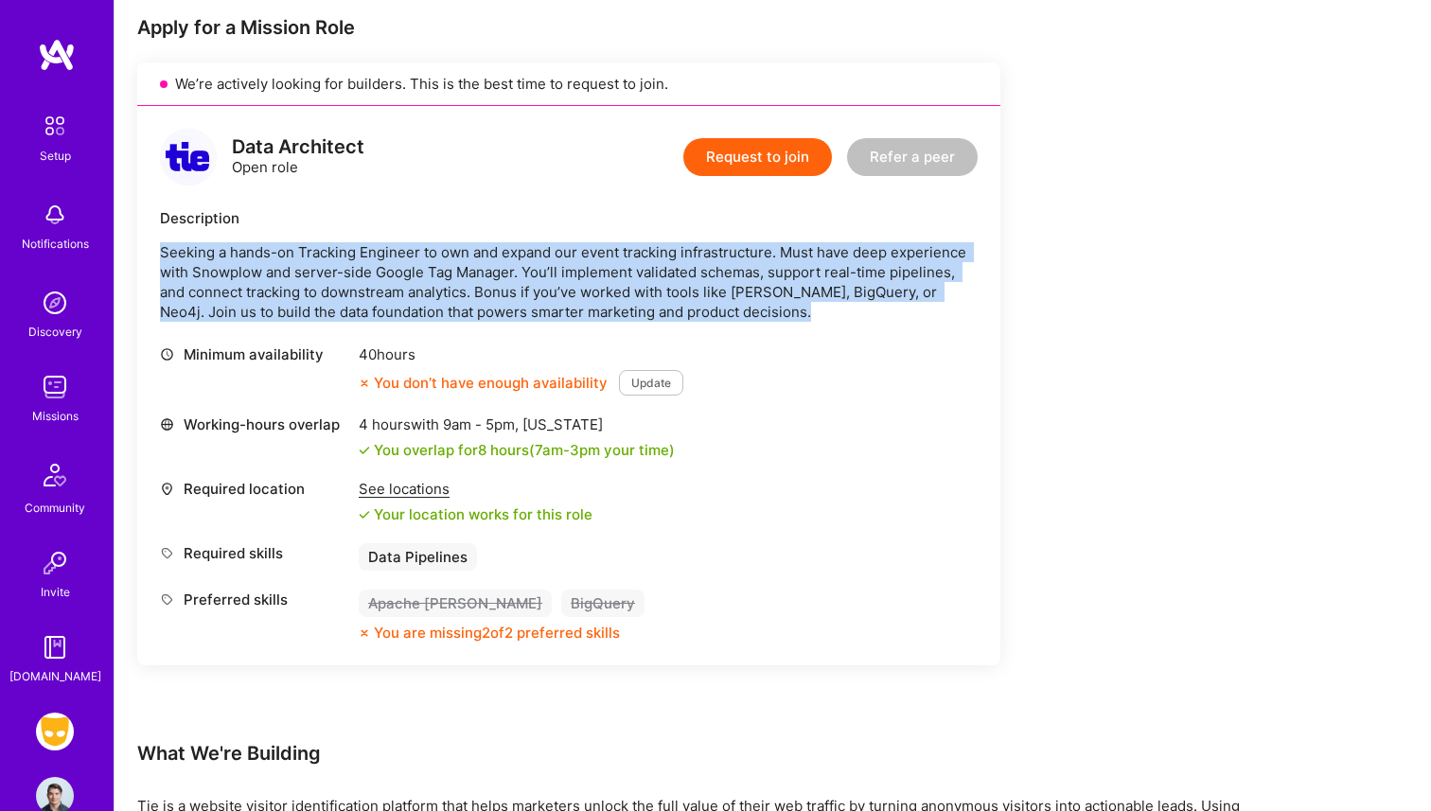
scroll to position [364, 0]
